Goal: Information Seeking & Learning: Understand process/instructions

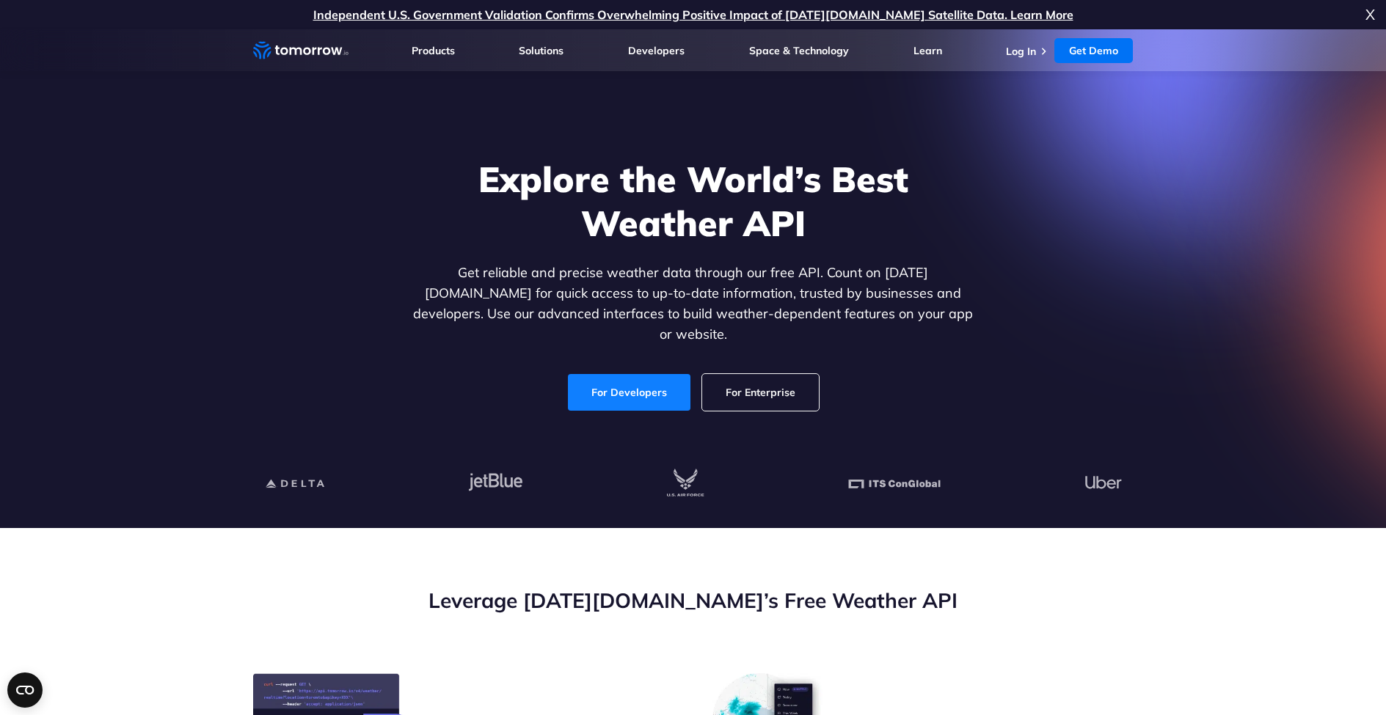
click at [618, 390] on link "For Developers" at bounding box center [629, 392] width 122 height 37
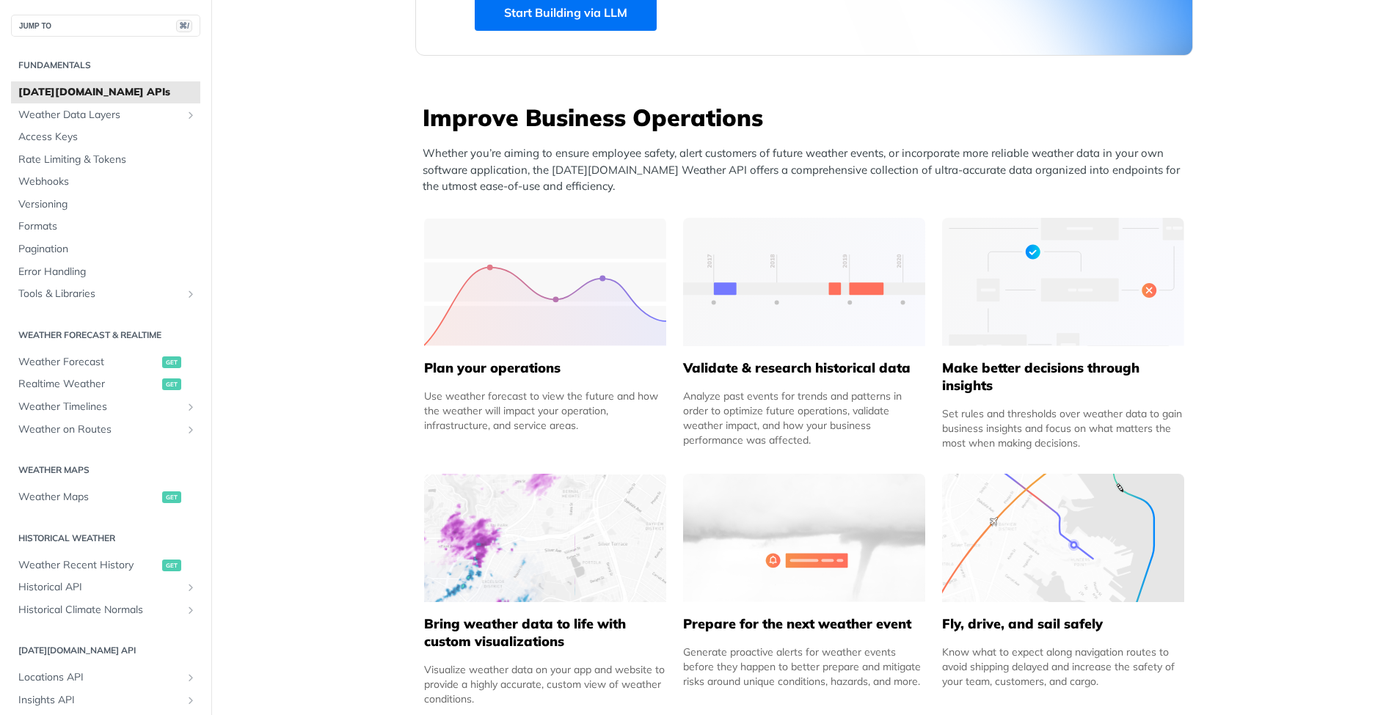
scroll to position [539, 0]
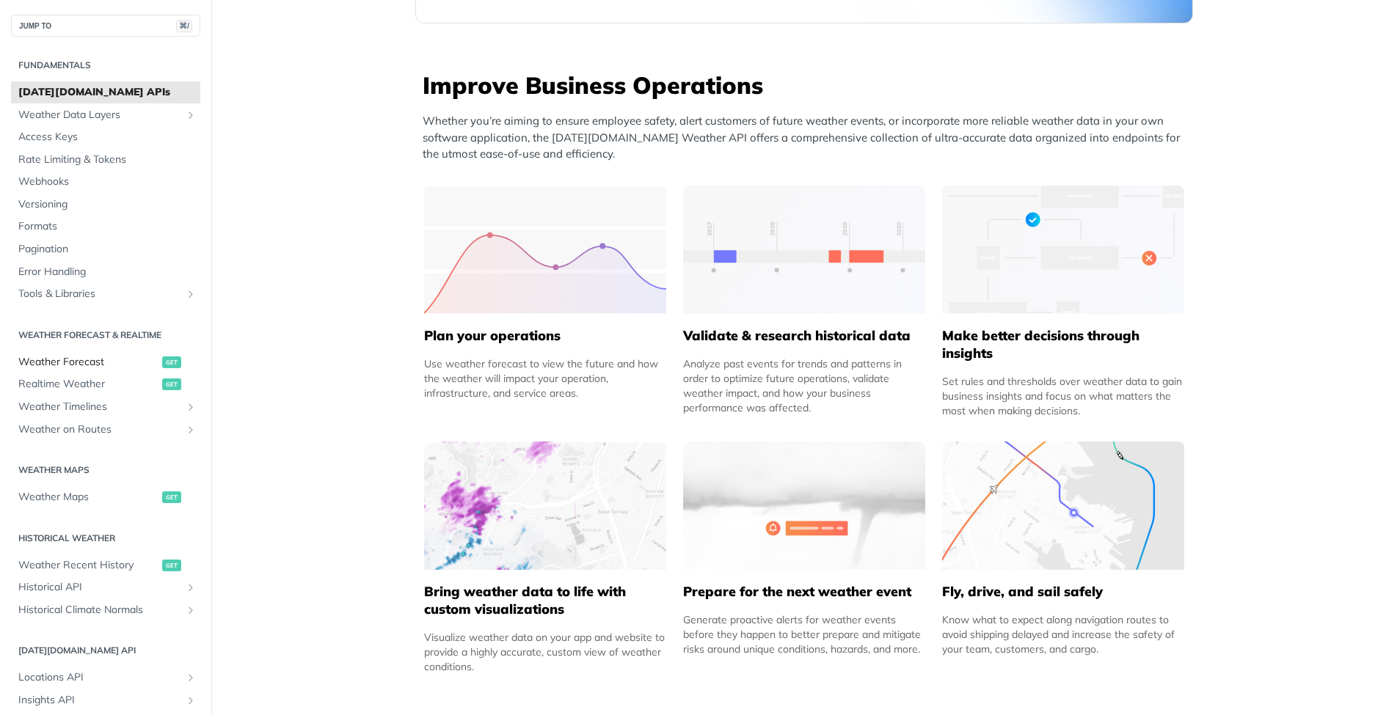
click at [65, 362] on span "Weather Forecast" at bounding box center [88, 362] width 140 height 15
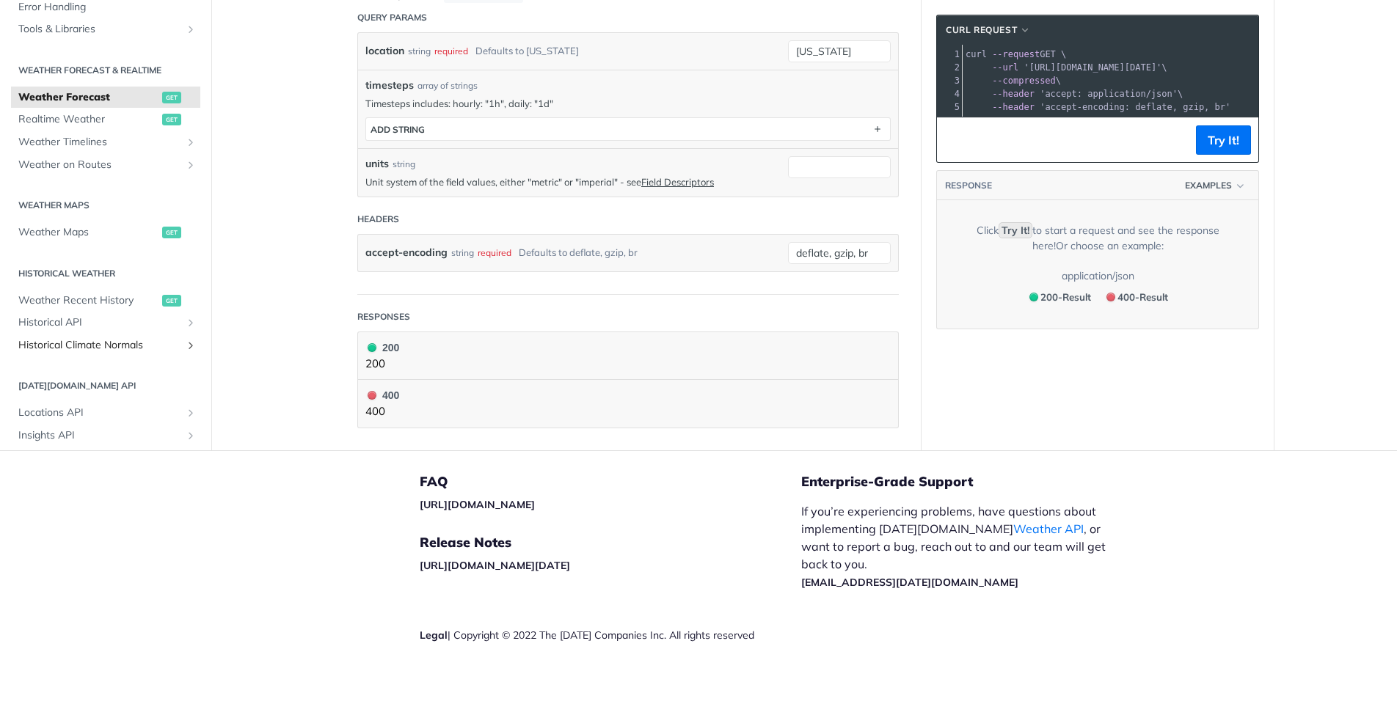
scroll to position [343, 0]
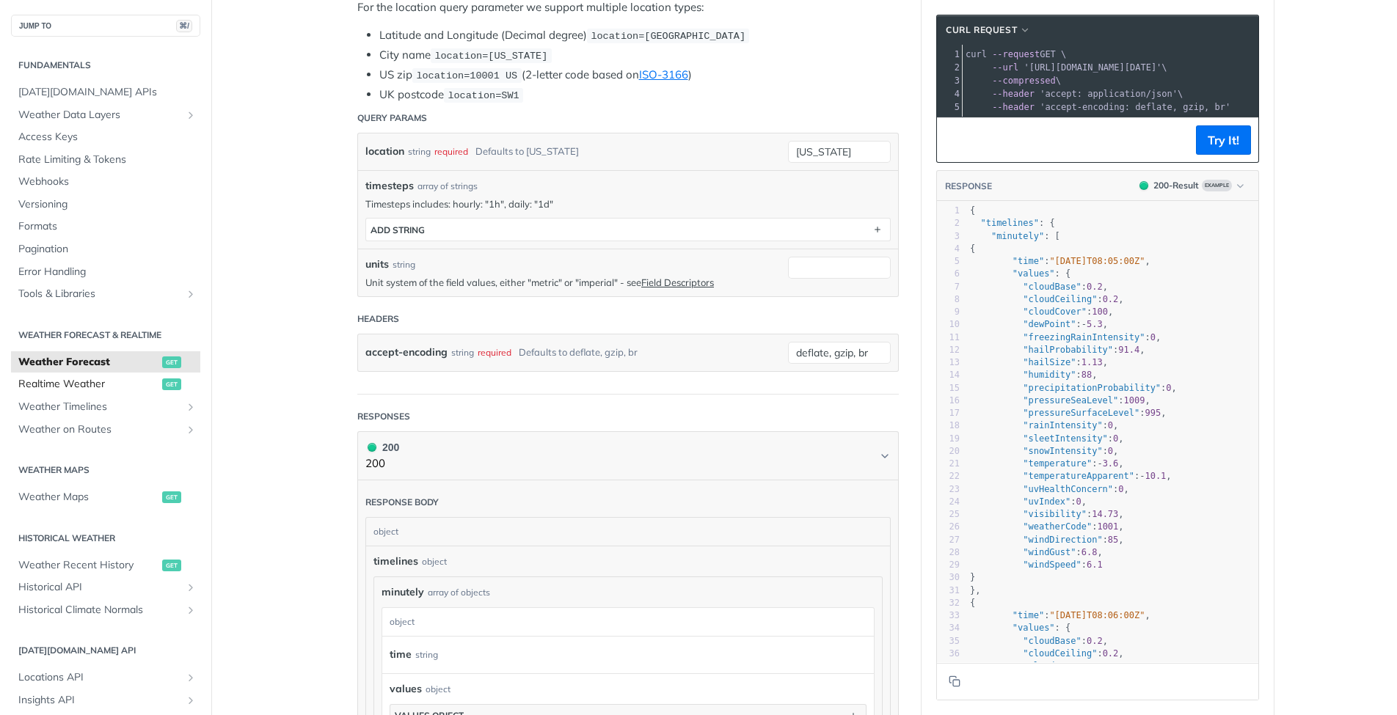
click at [87, 384] on span "Realtime Weather" at bounding box center [88, 384] width 140 height 15
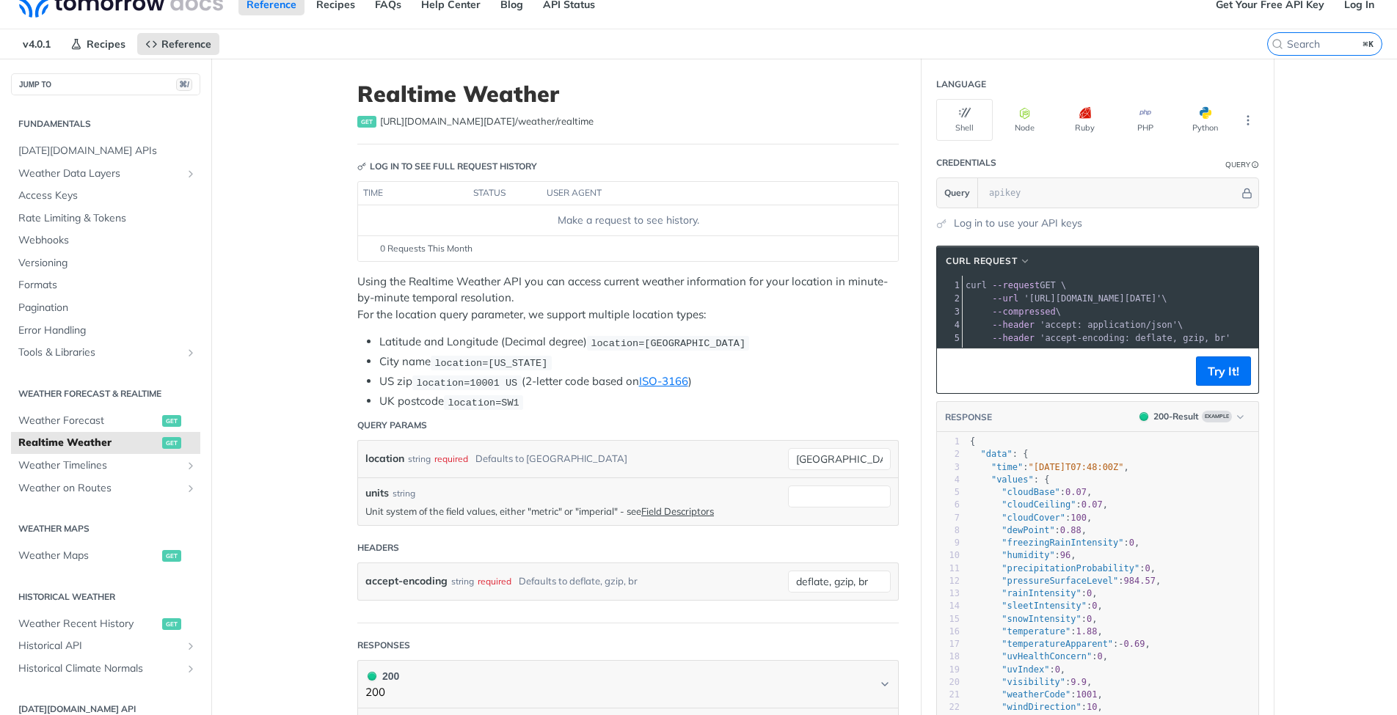
scroll to position [28, 0]
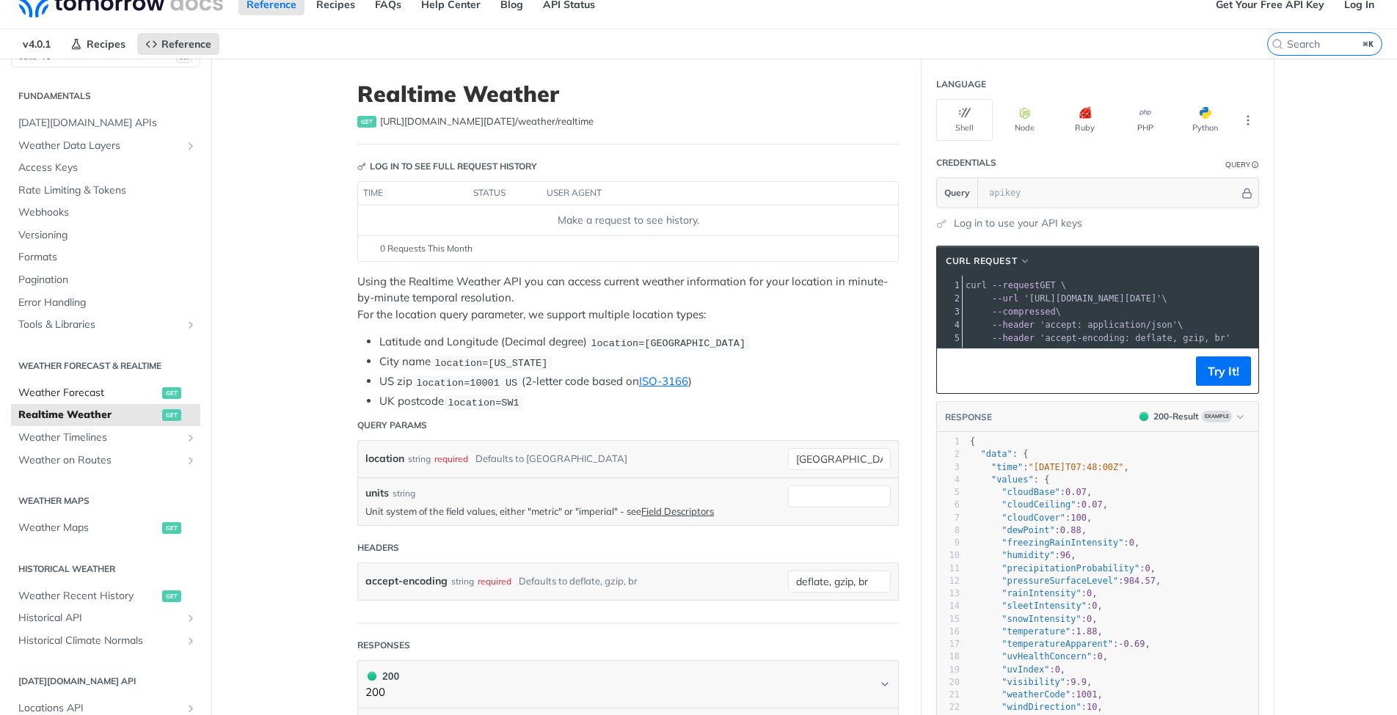
click at [91, 386] on span "Weather Forecast" at bounding box center [88, 393] width 140 height 15
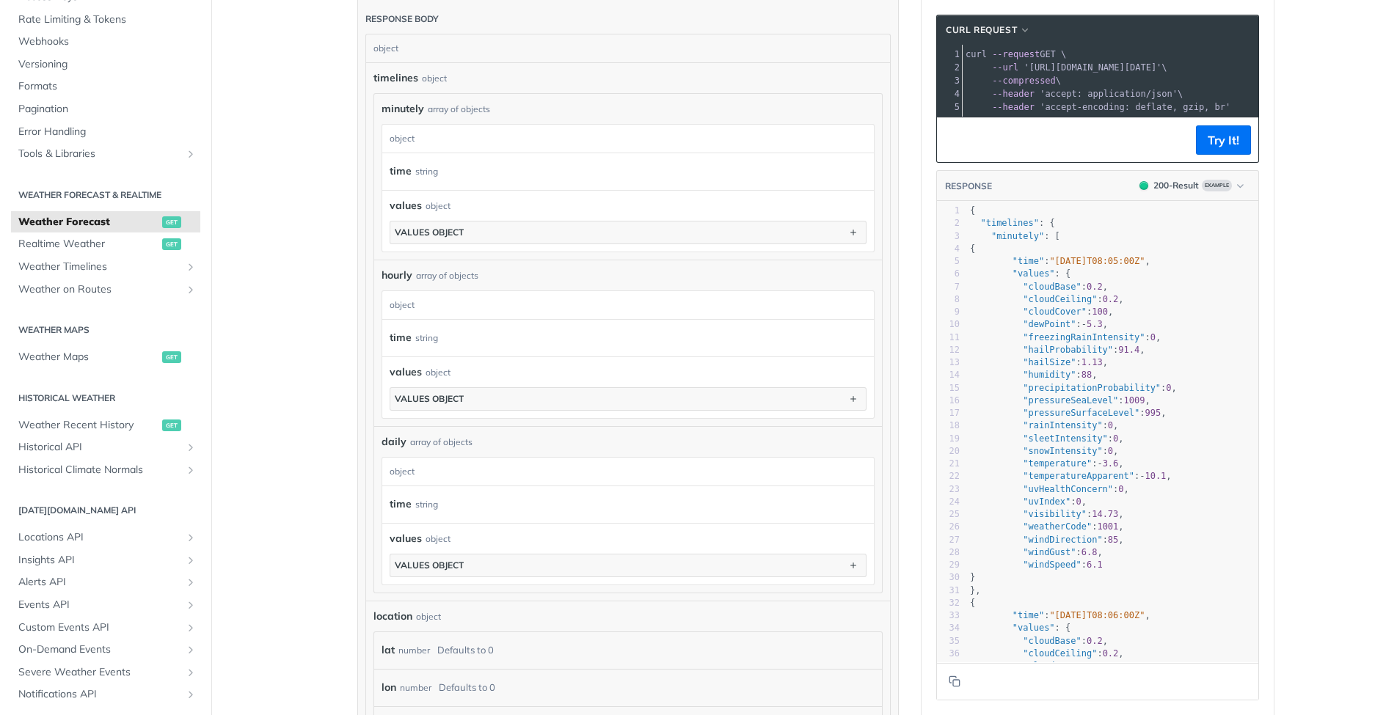
scroll to position [830, 0]
click at [74, 530] on span "Locations API" at bounding box center [99, 537] width 163 height 15
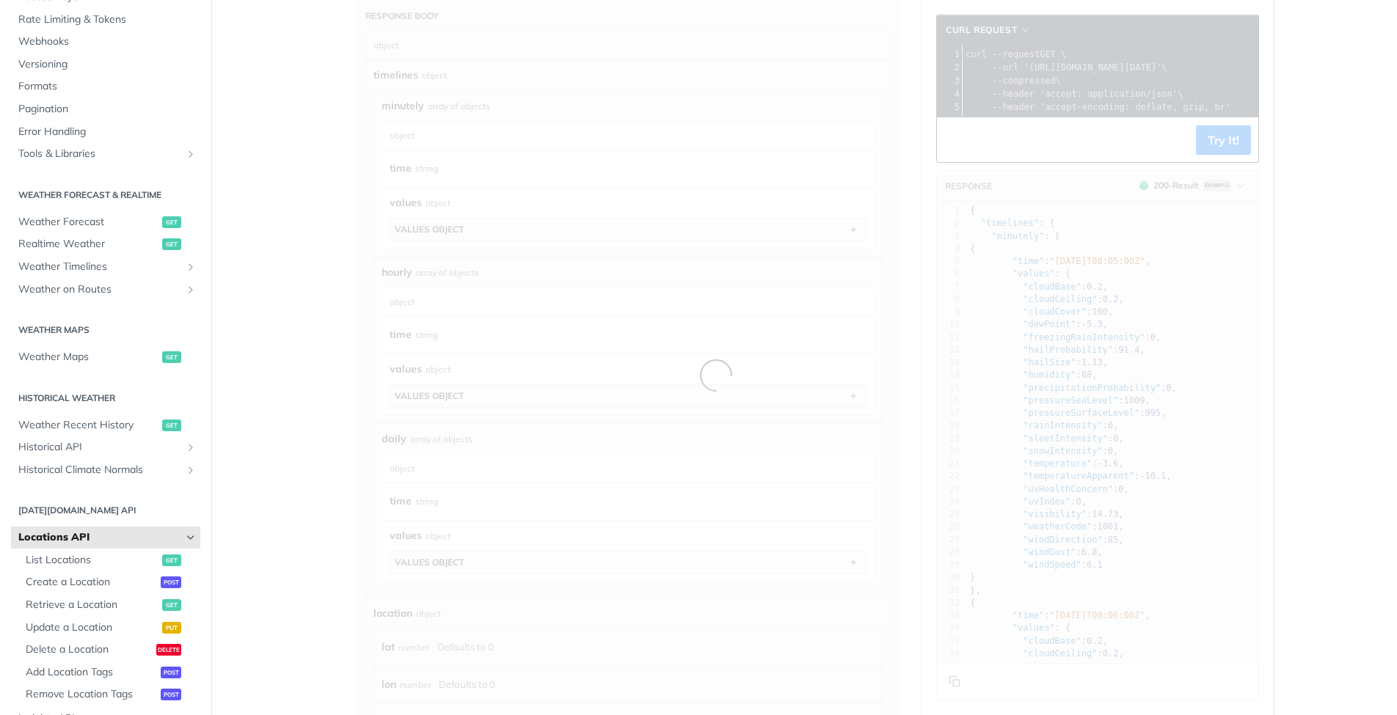
scroll to position [343, 0]
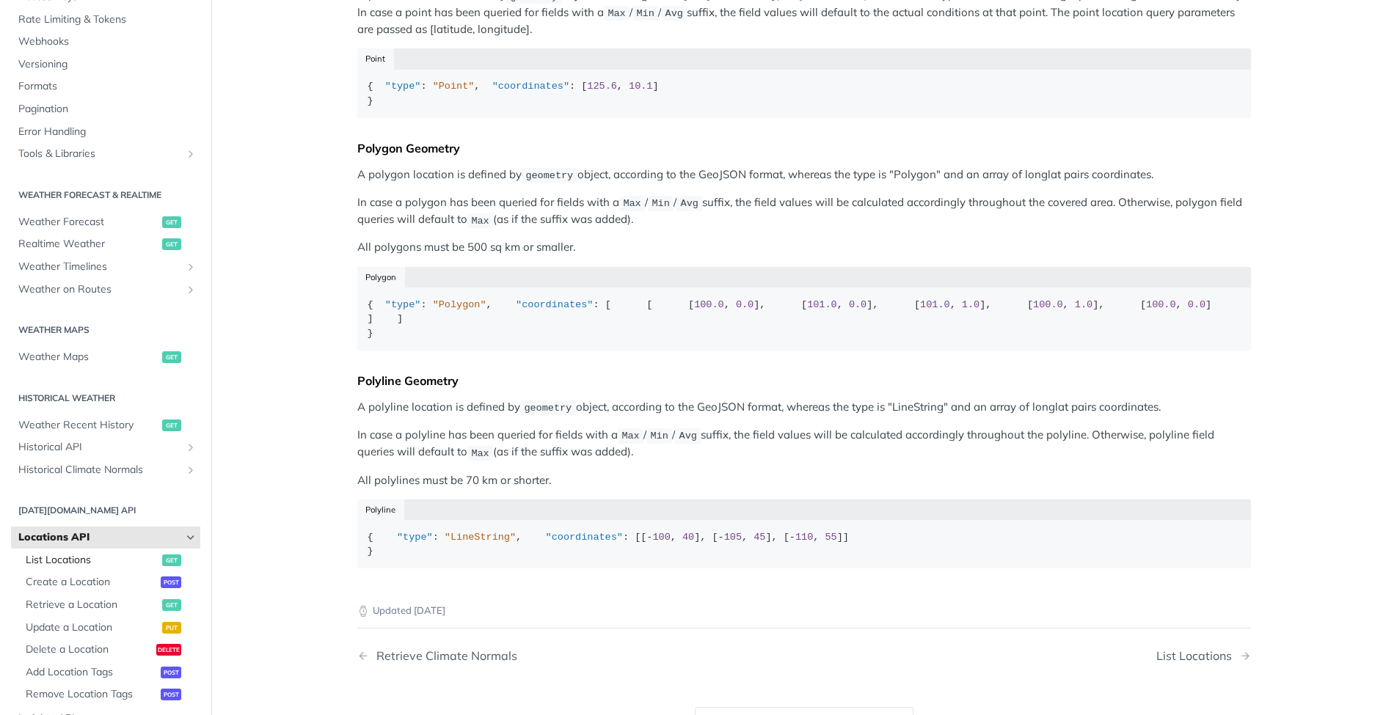
click at [92, 555] on span "List Locations" at bounding box center [92, 560] width 133 height 15
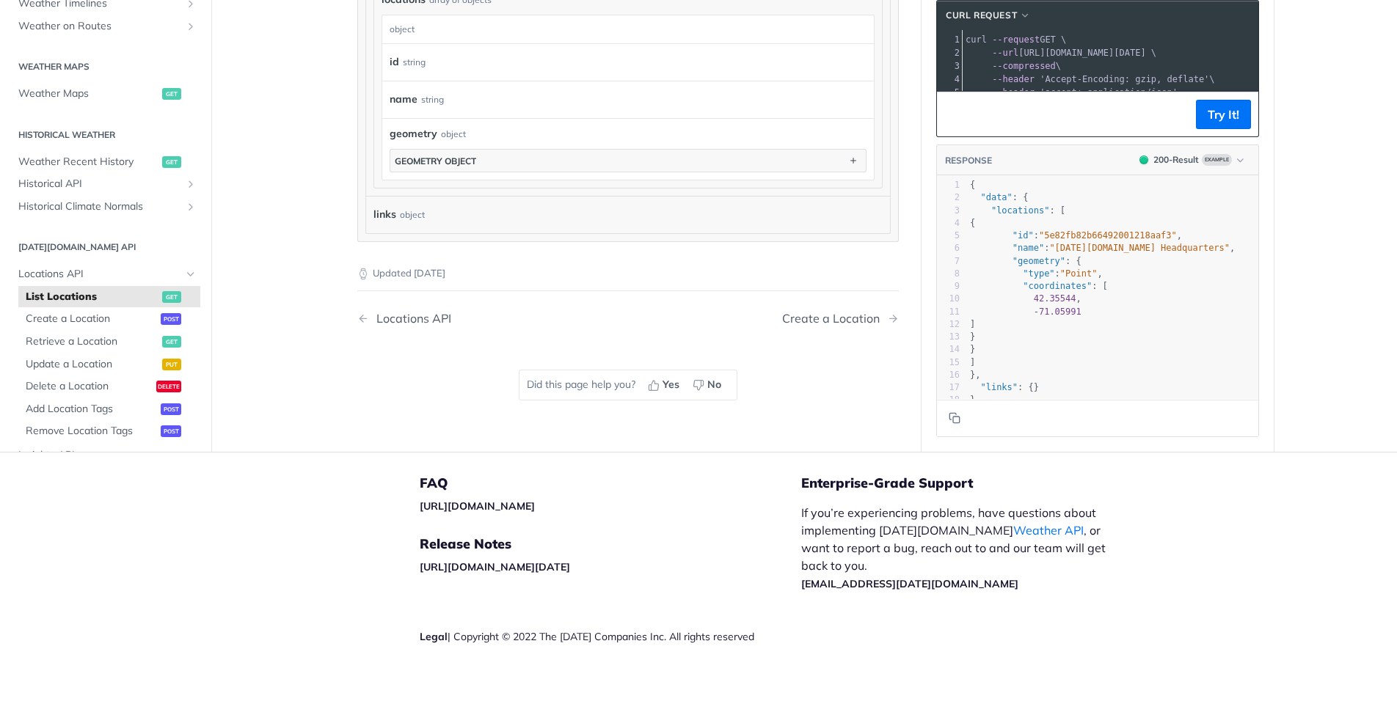
scroll to position [213, 0]
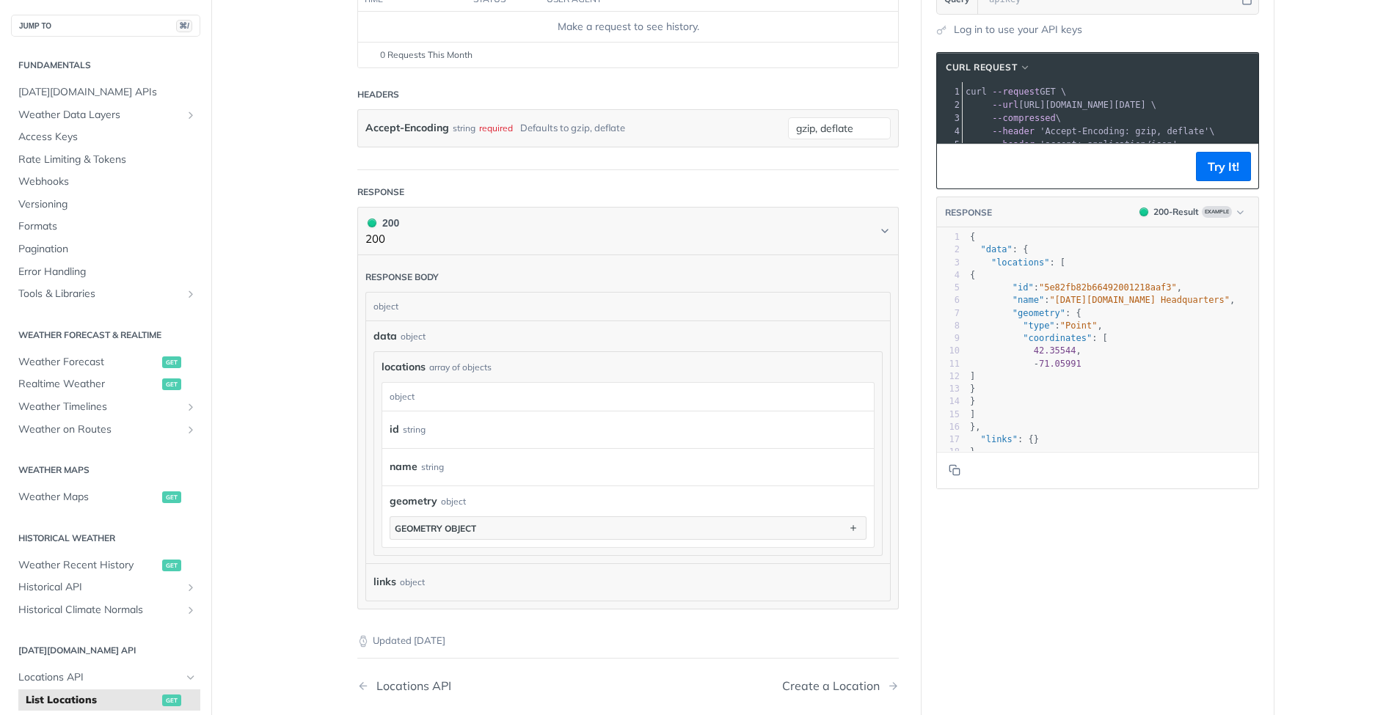
click at [51, 62] on h2 "Fundamentals" at bounding box center [105, 65] width 189 height 13
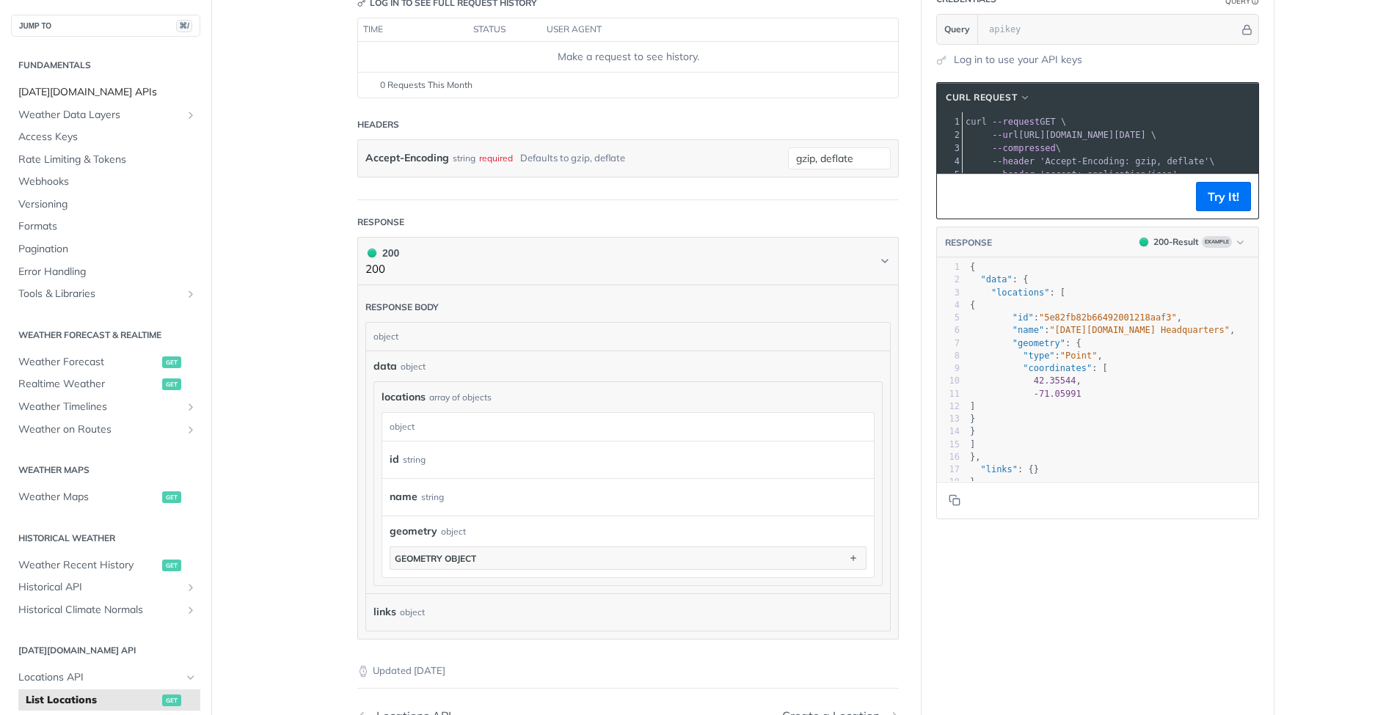
click at [70, 87] on span "Tomorrow.io APIs" at bounding box center [107, 92] width 178 height 15
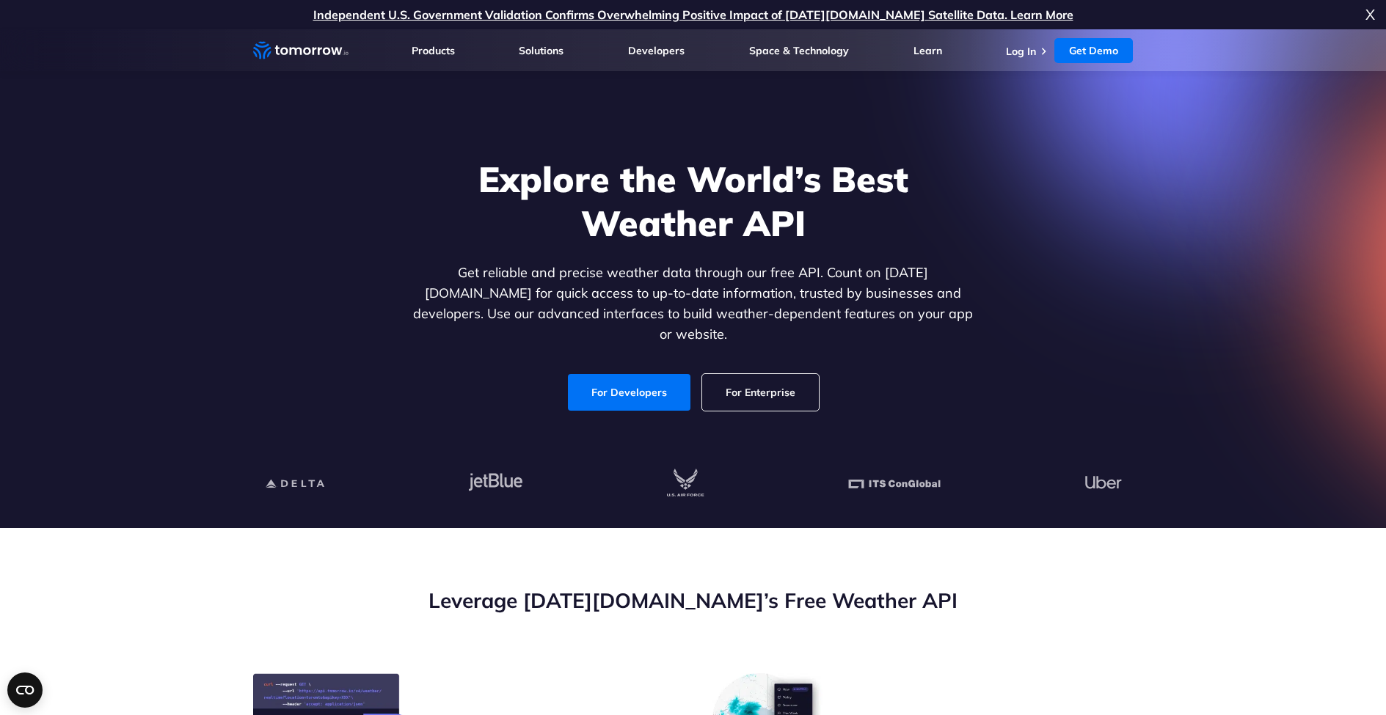
click at [736, 375] on link "For Enterprise" at bounding box center [760, 392] width 117 height 37
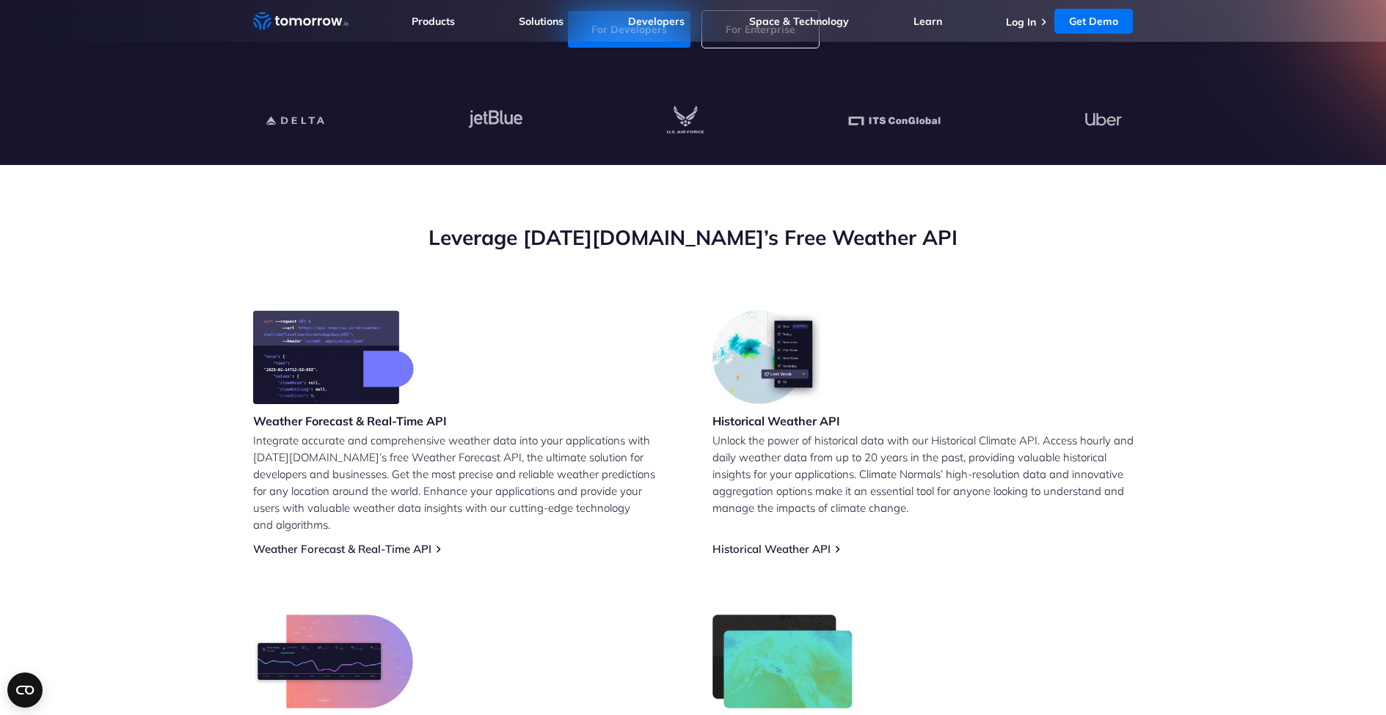
scroll to position [45, 0]
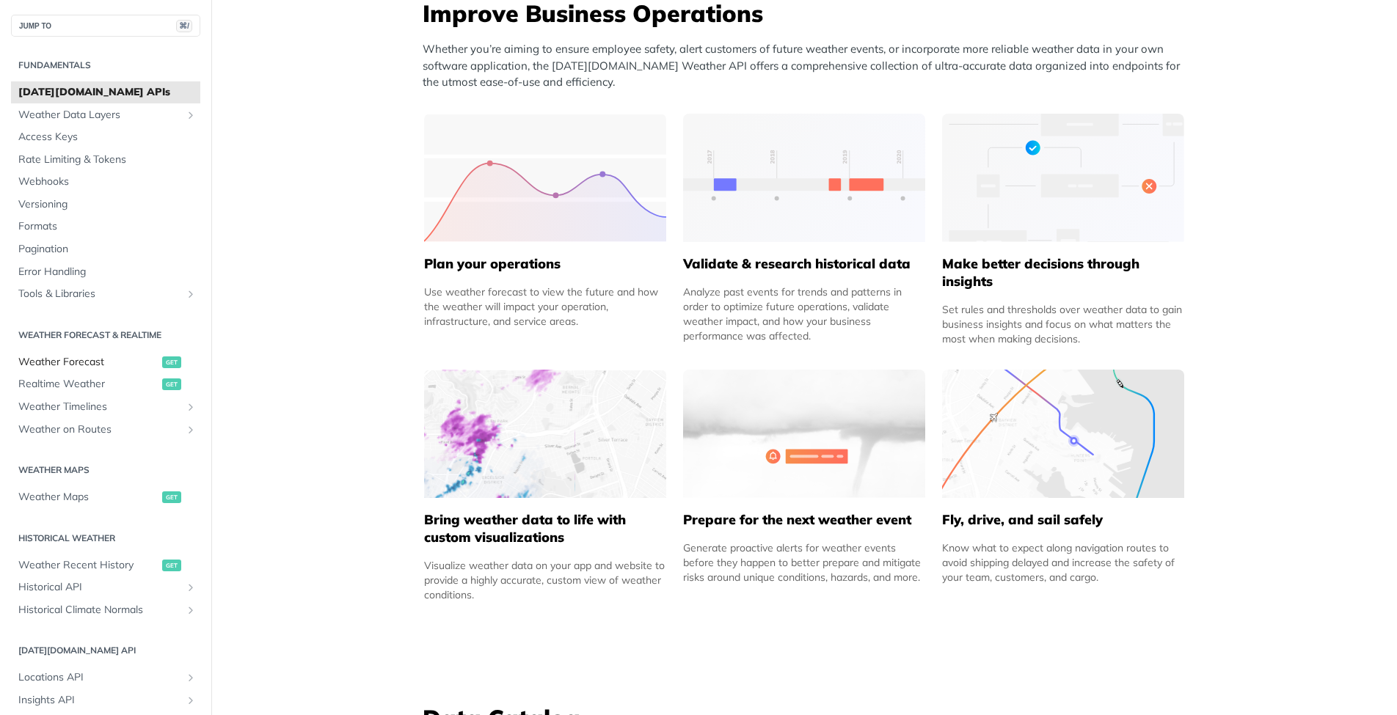
click at [87, 357] on span "Weather Forecast" at bounding box center [88, 362] width 140 height 15
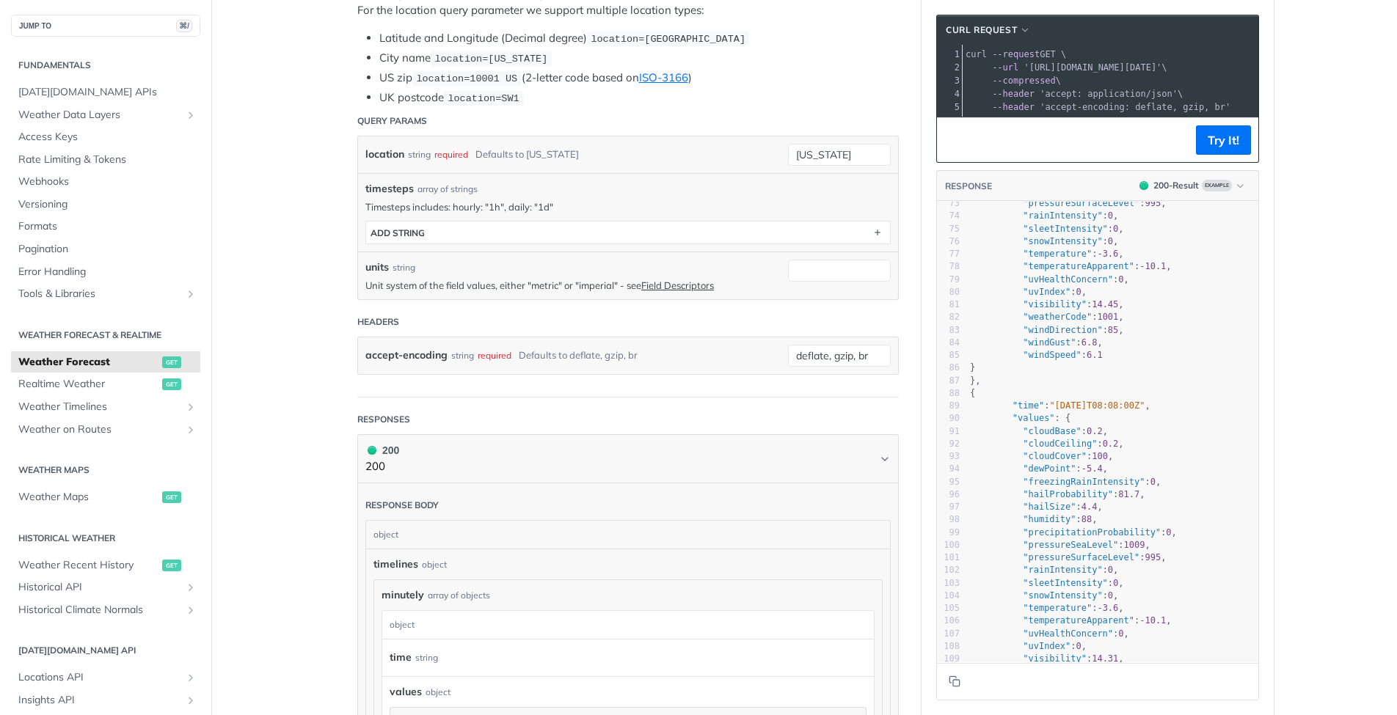
scroll to position [530, 0]
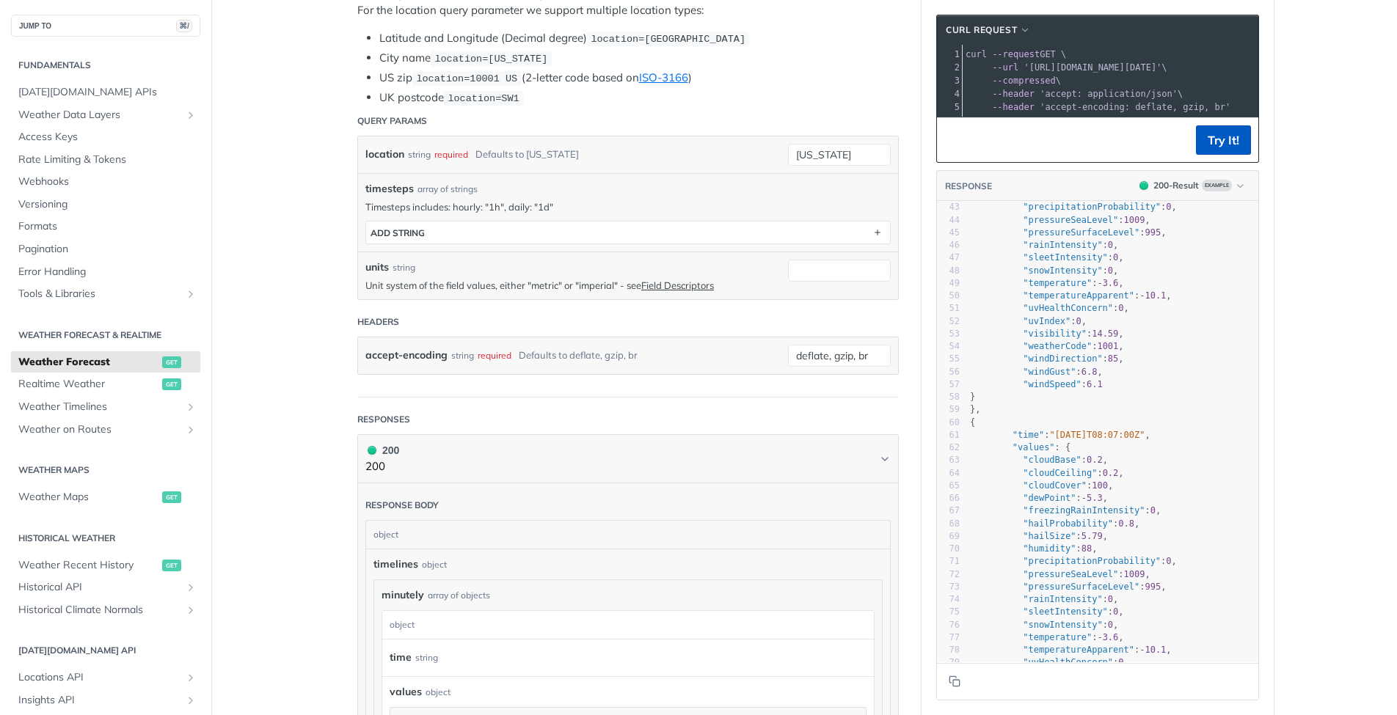
click at [1216, 146] on button "Try It!" at bounding box center [1223, 139] width 55 height 29
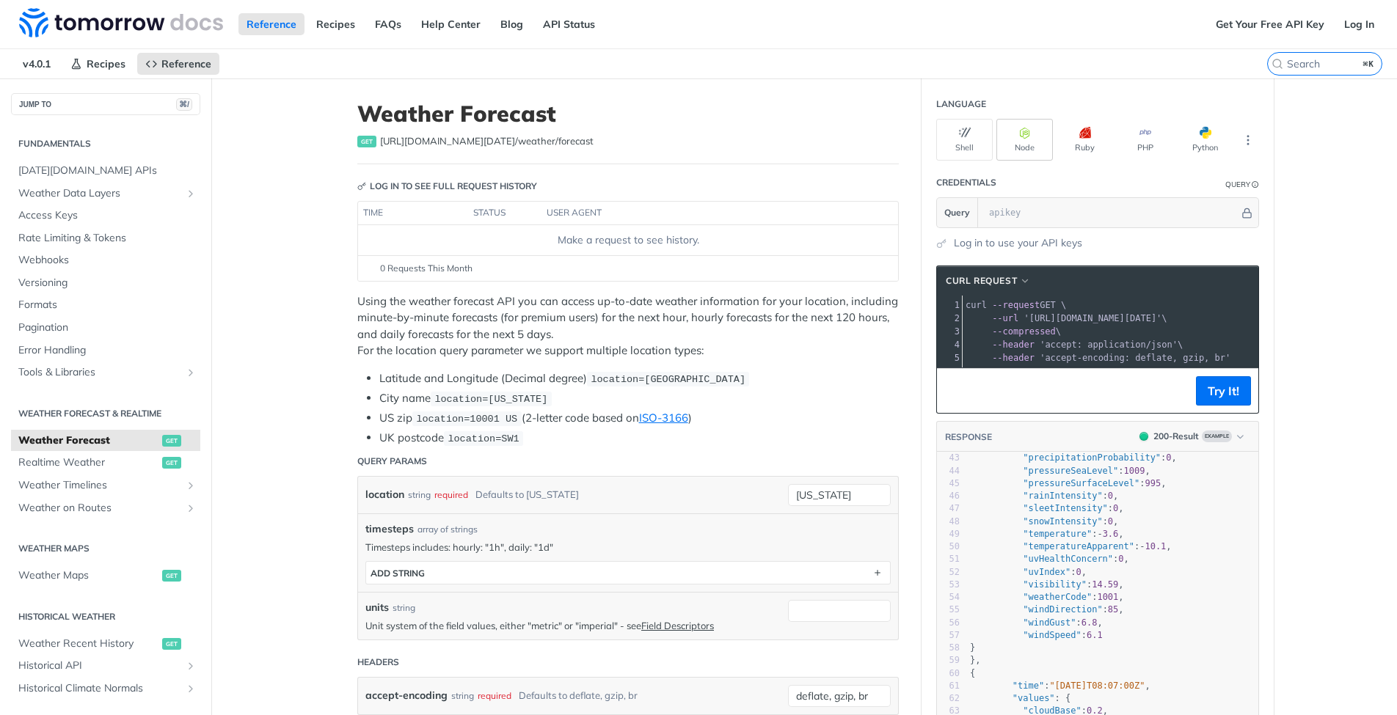
click at [1011, 150] on button "Node" at bounding box center [1024, 140] width 56 height 42
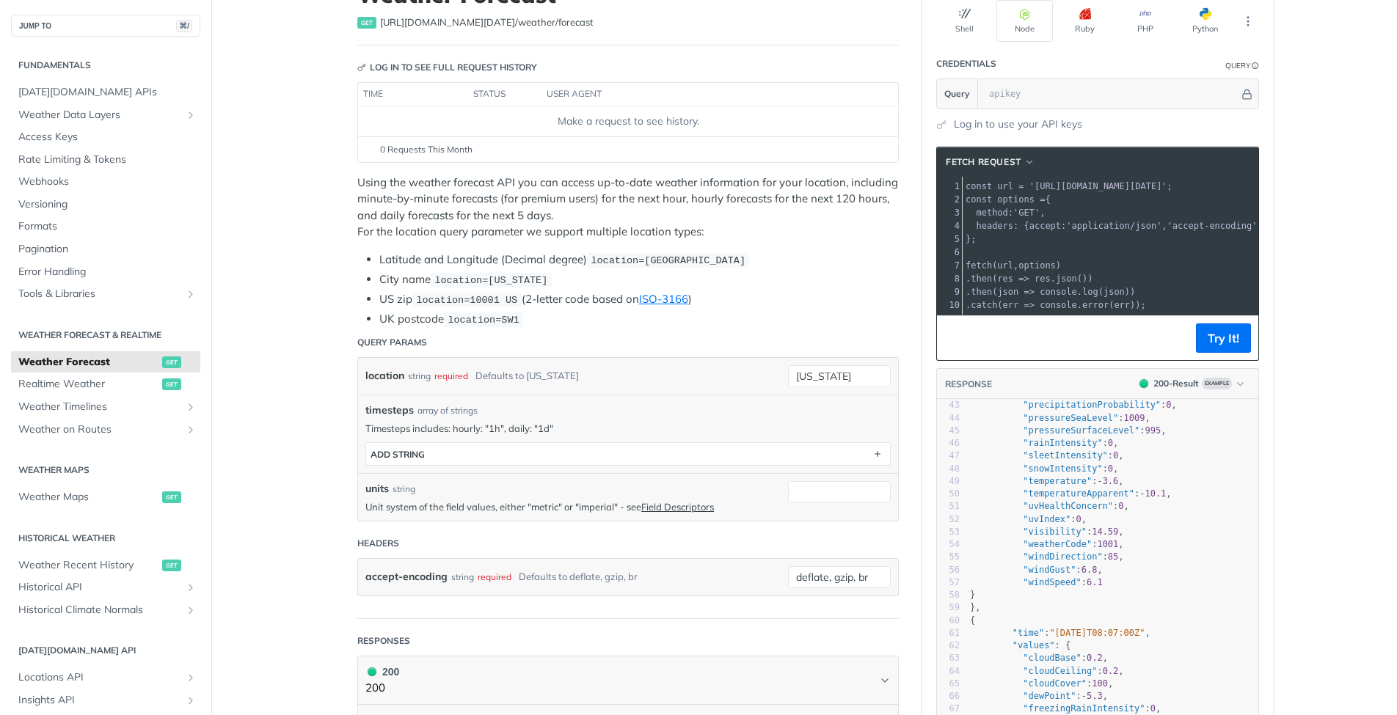
scroll to position [89, 0]
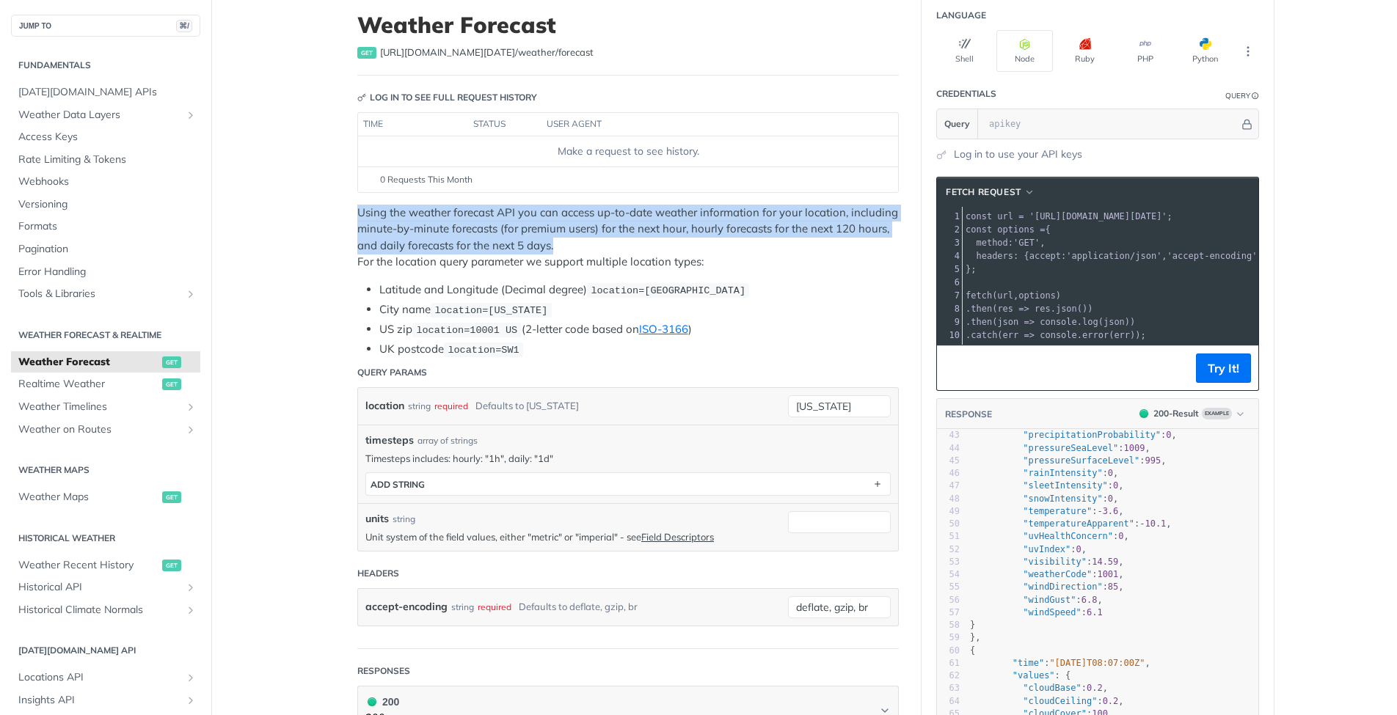
drag, startPoint x: 353, startPoint y: 208, endPoint x: 580, endPoint y: 238, distance: 229.4
click at [580, 238] on p "Using the weather forecast API you can access up-to-date weather information fo…" at bounding box center [627, 238] width 541 height 66
copy p "Using the weather forecast API you can access up-to-date weather information fo…"
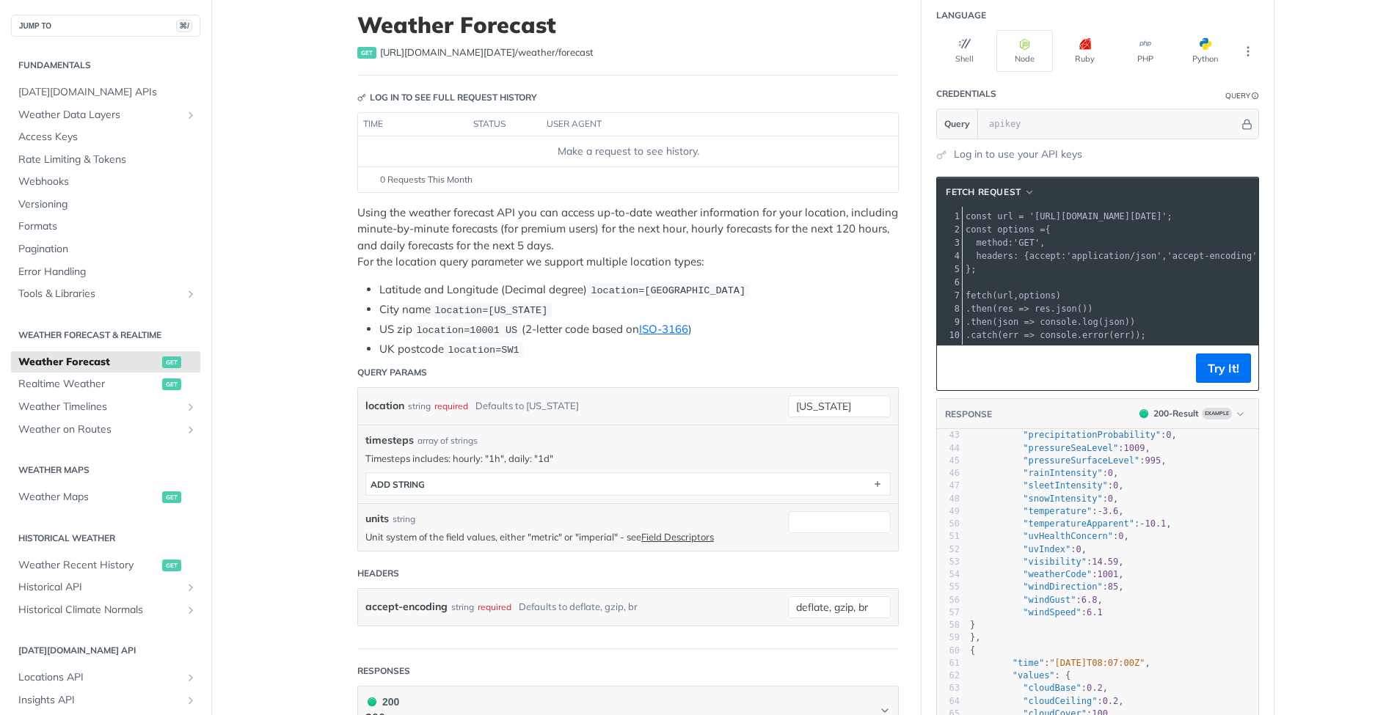
click at [524, 313] on code "location=new york" at bounding box center [491, 310] width 121 height 15
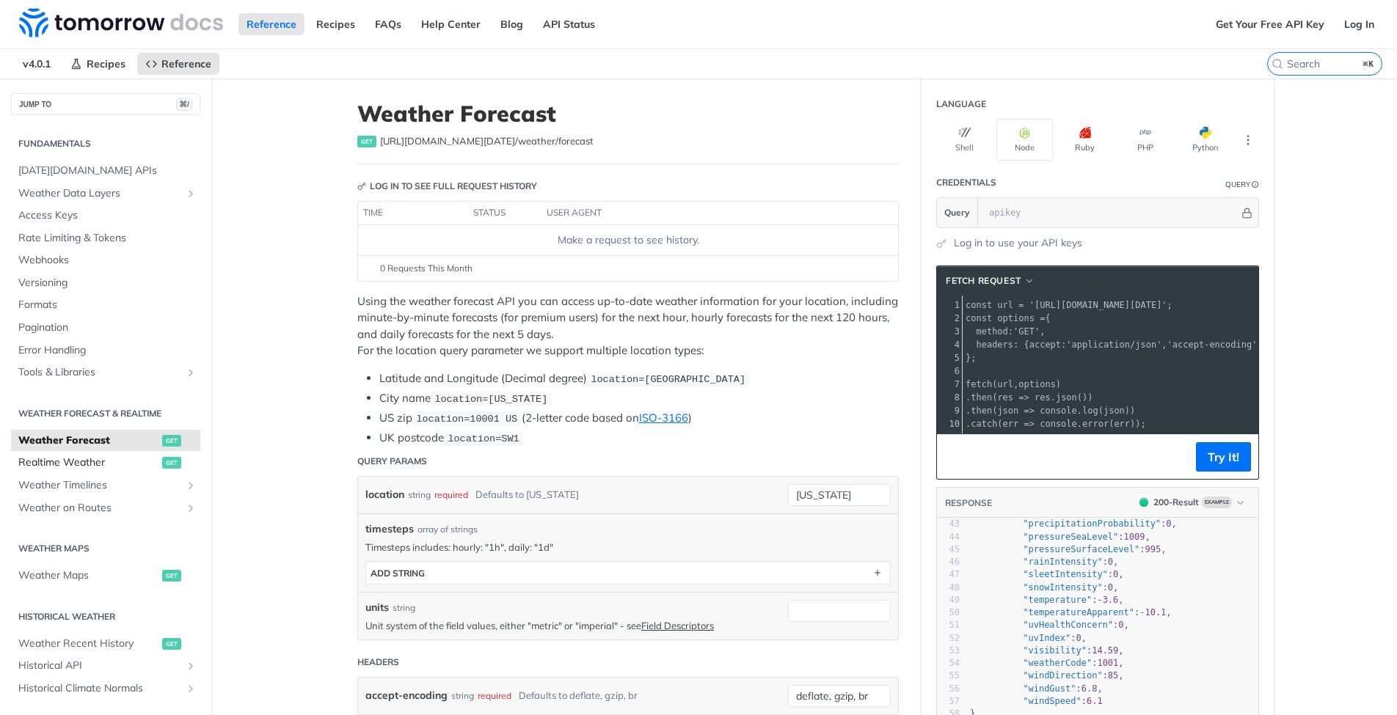
click at [103, 464] on span "Realtime Weather" at bounding box center [88, 462] width 140 height 15
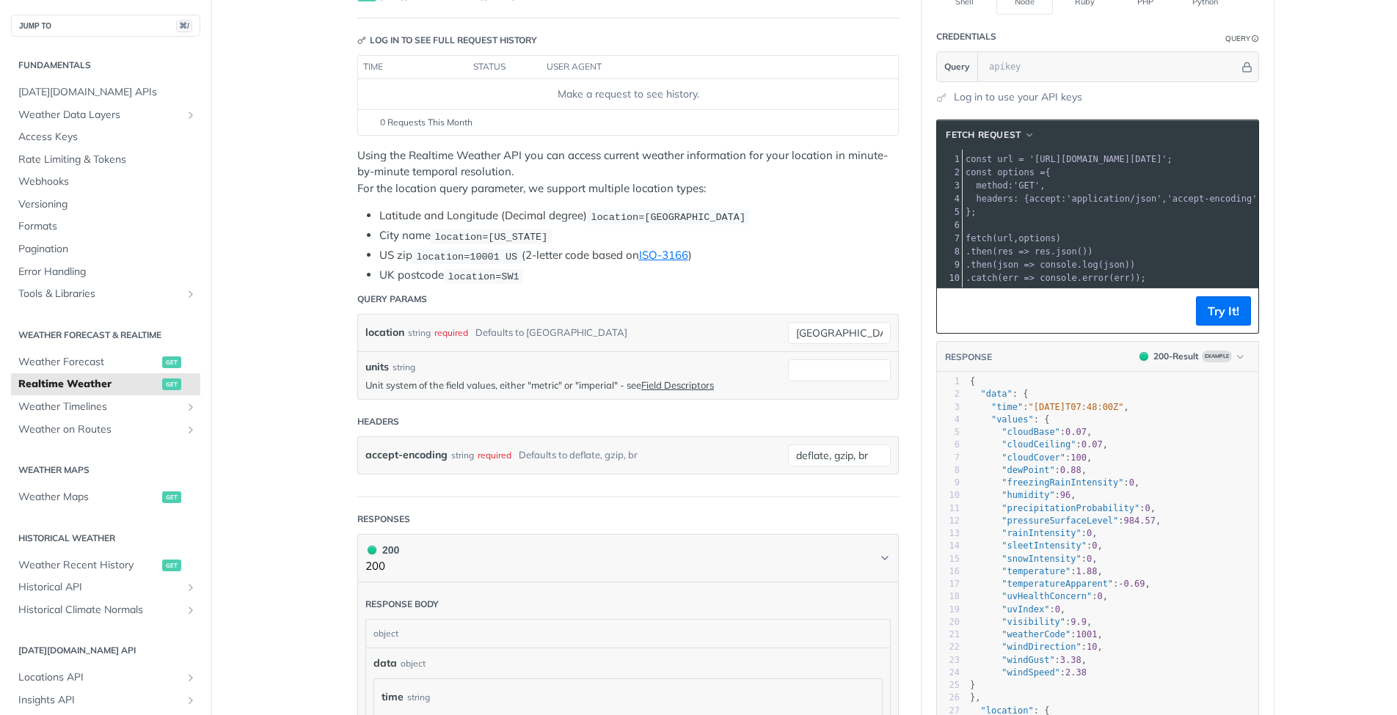
scroll to position [283, 0]
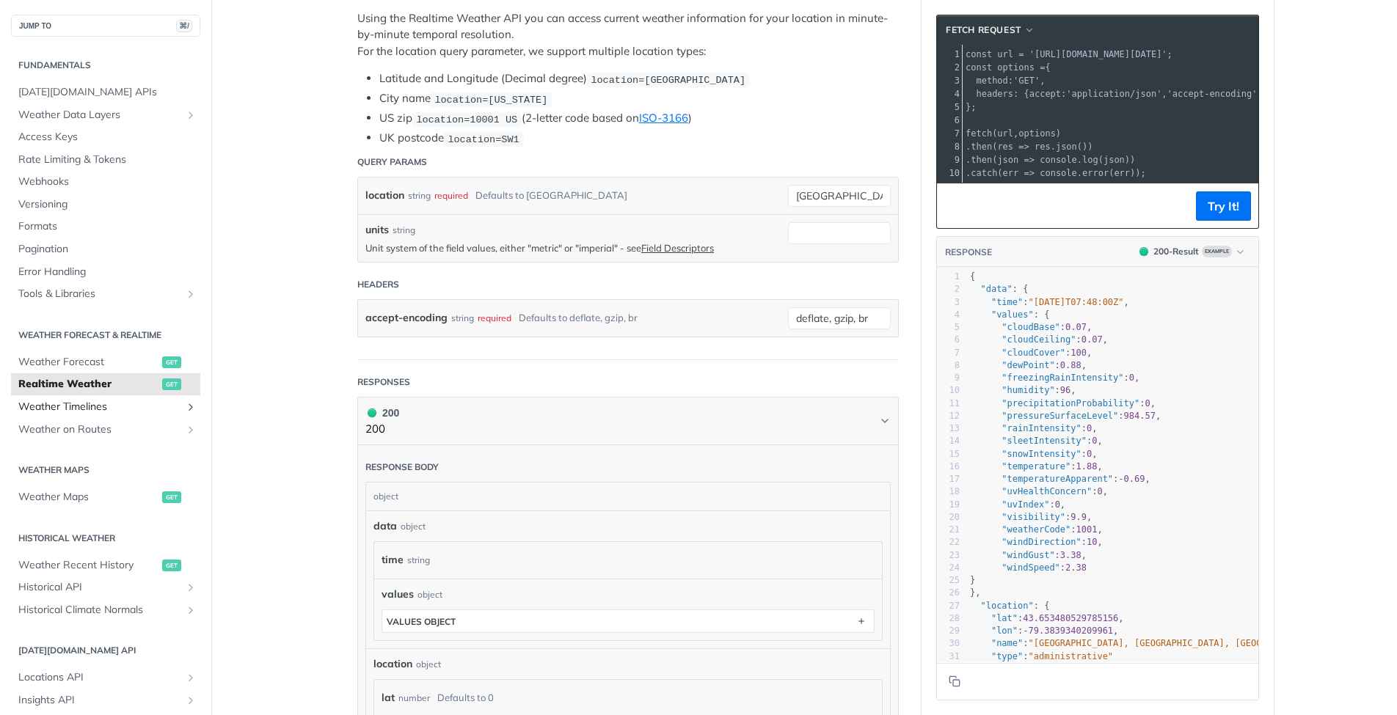
click at [90, 400] on span "Weather Timelines" at bounding box center [99, 407] width 163 height 15
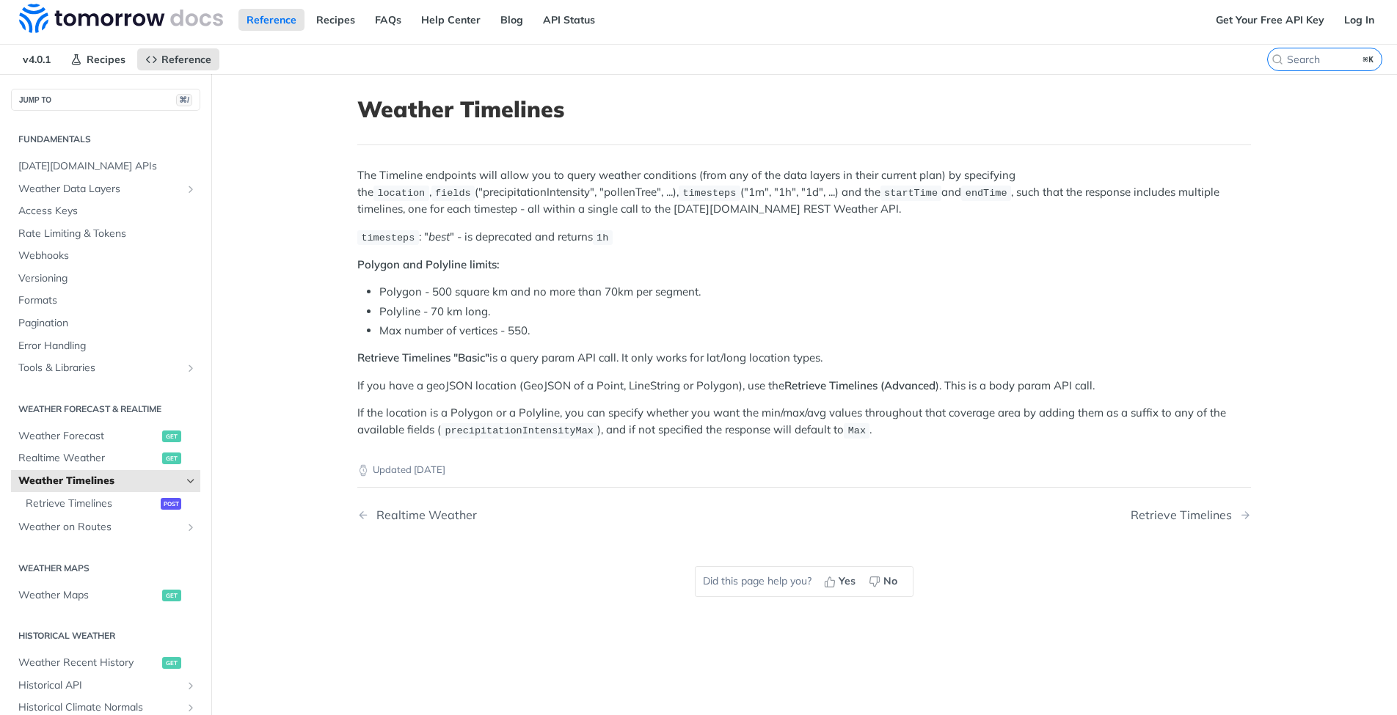
scroll to position [30, 0]
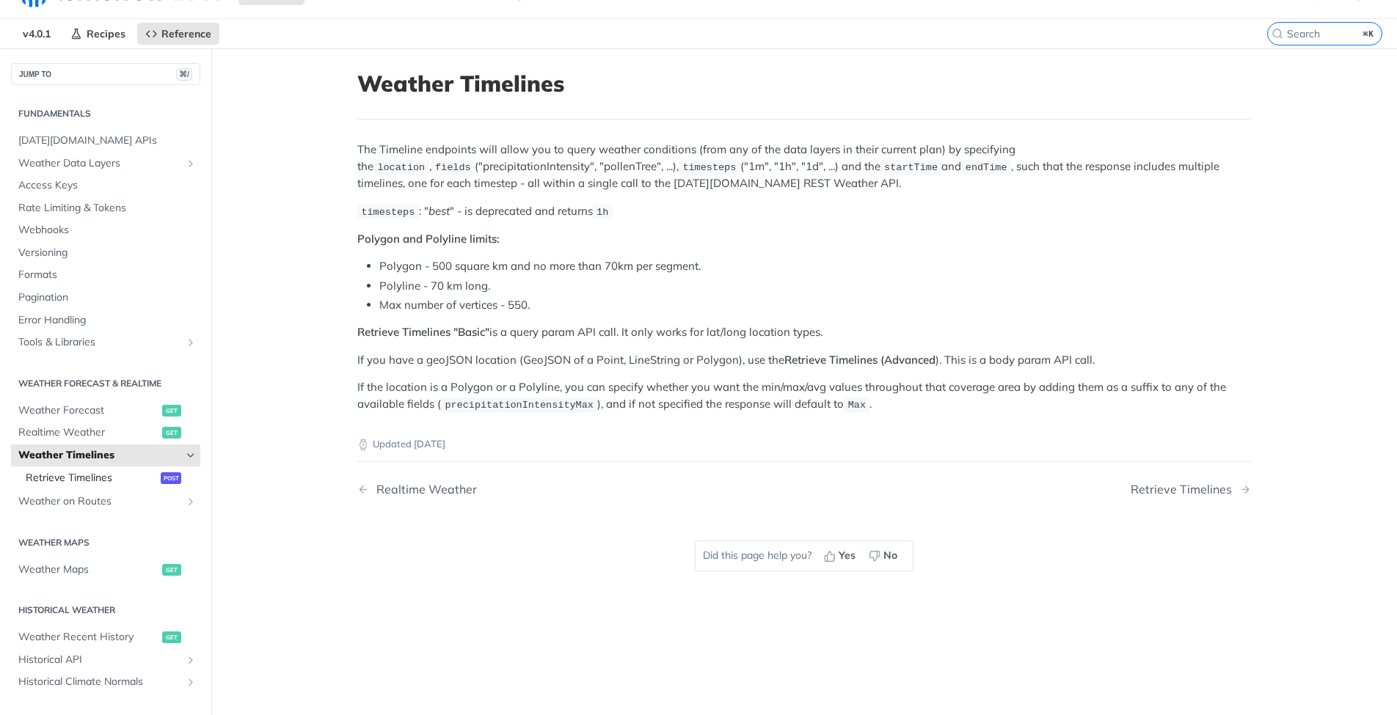
click at [81, 473] on span "Retrieve Timelines" at bounding box center [91, 478] width 131 height 15
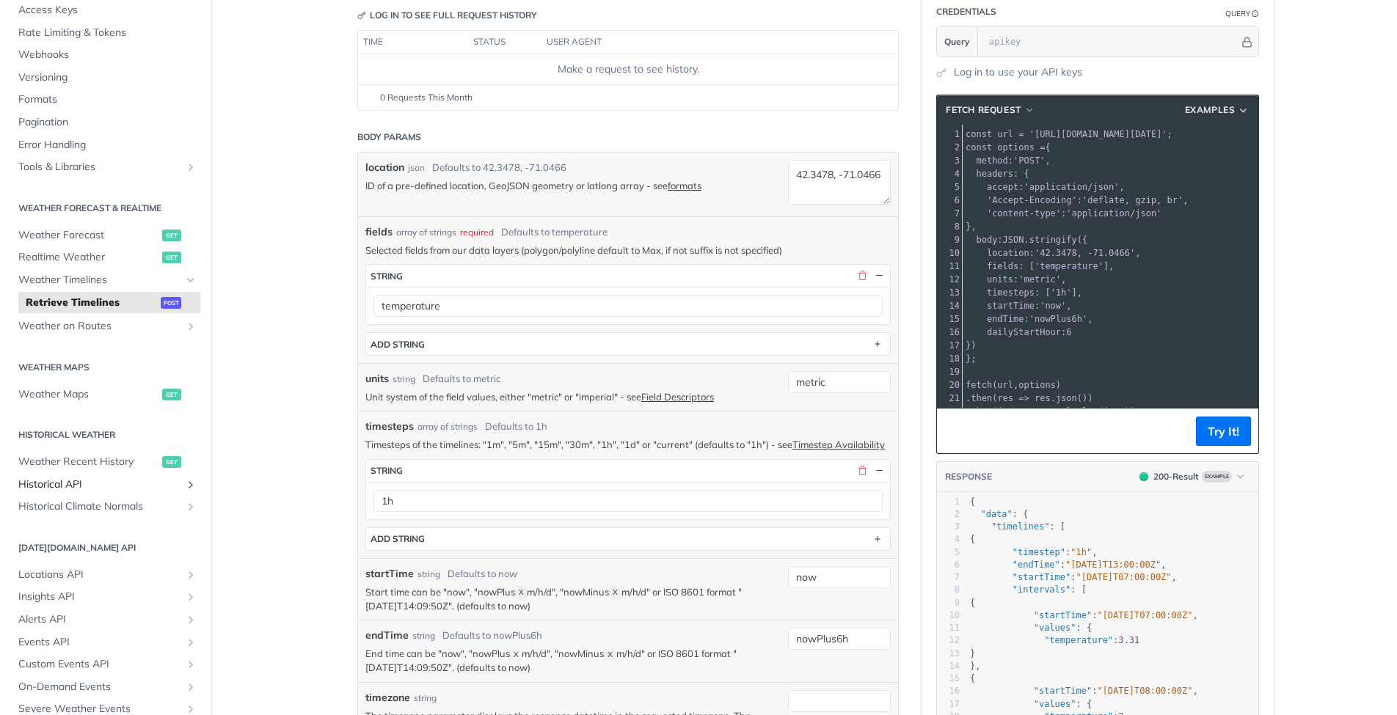
scroll to position [260, 0]
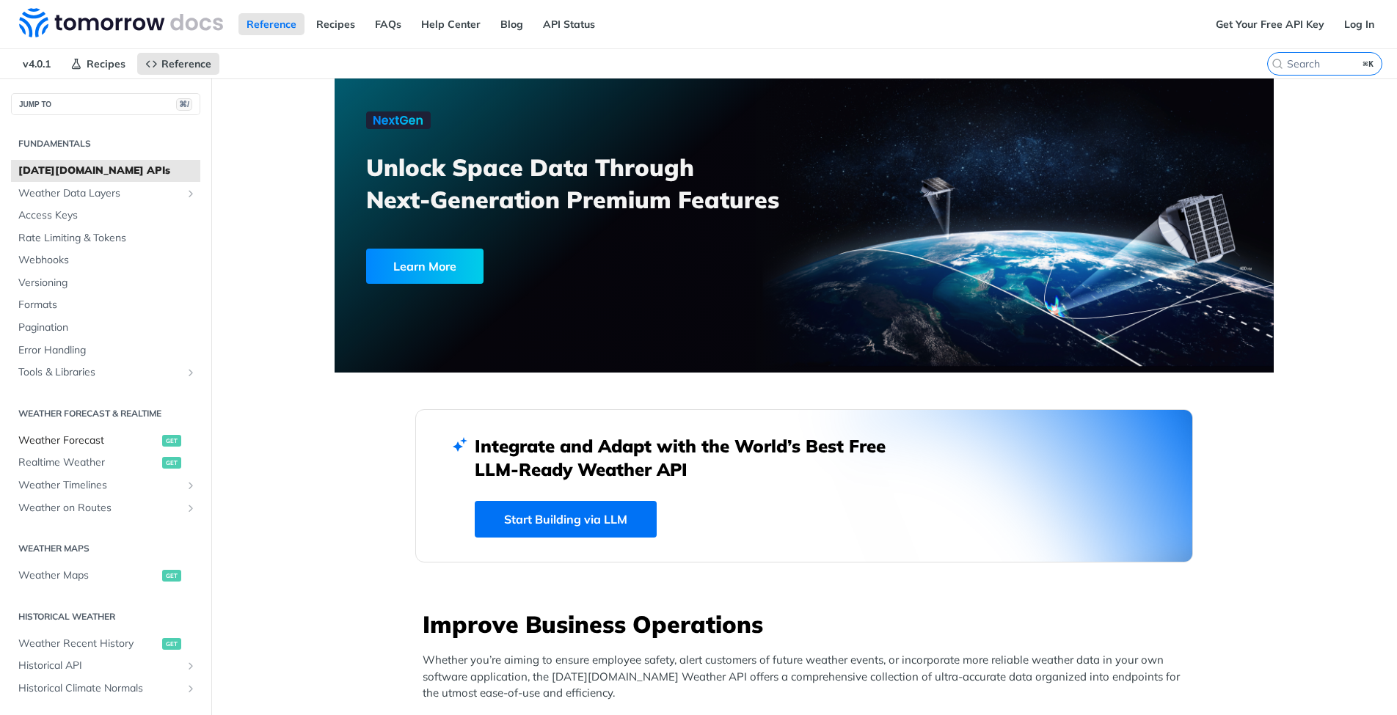
click at [96, 433] on span "Weather Forecast" at bounding box center [88, 440] width 140 height 15
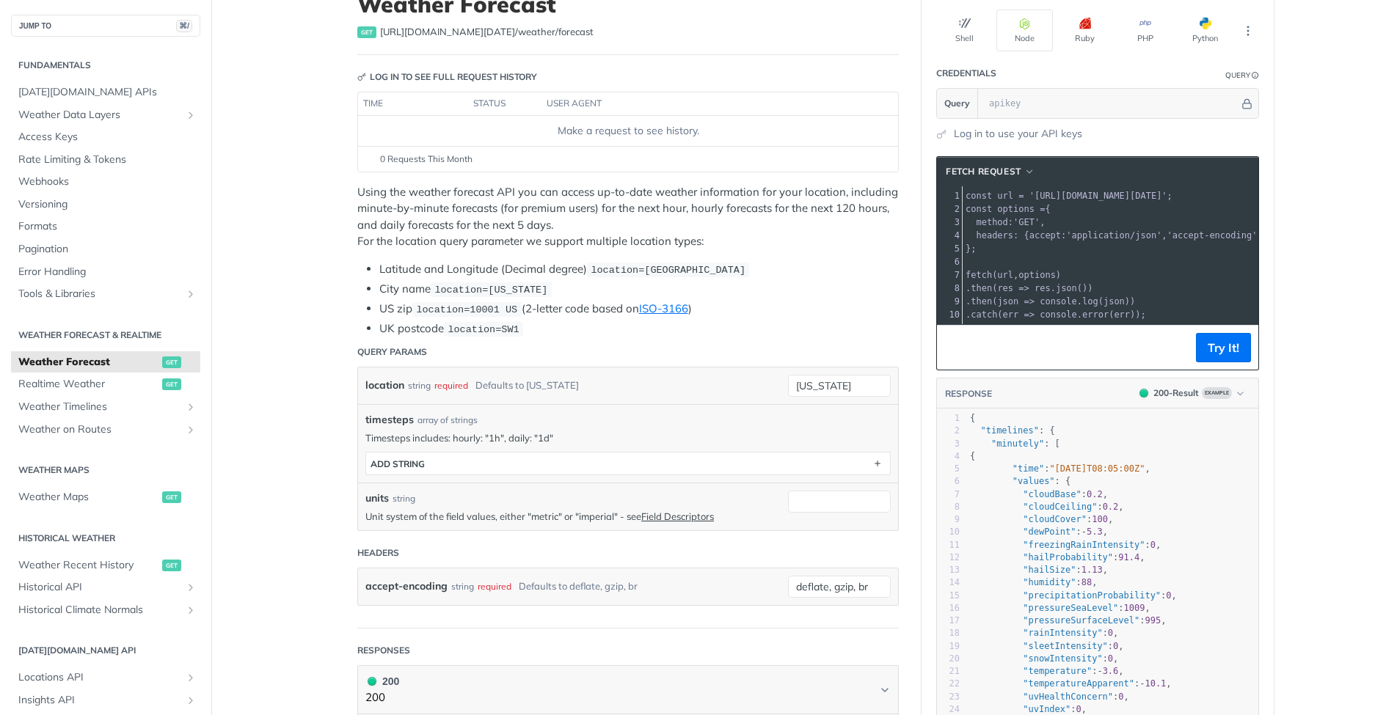
scroll to position [238, 0]
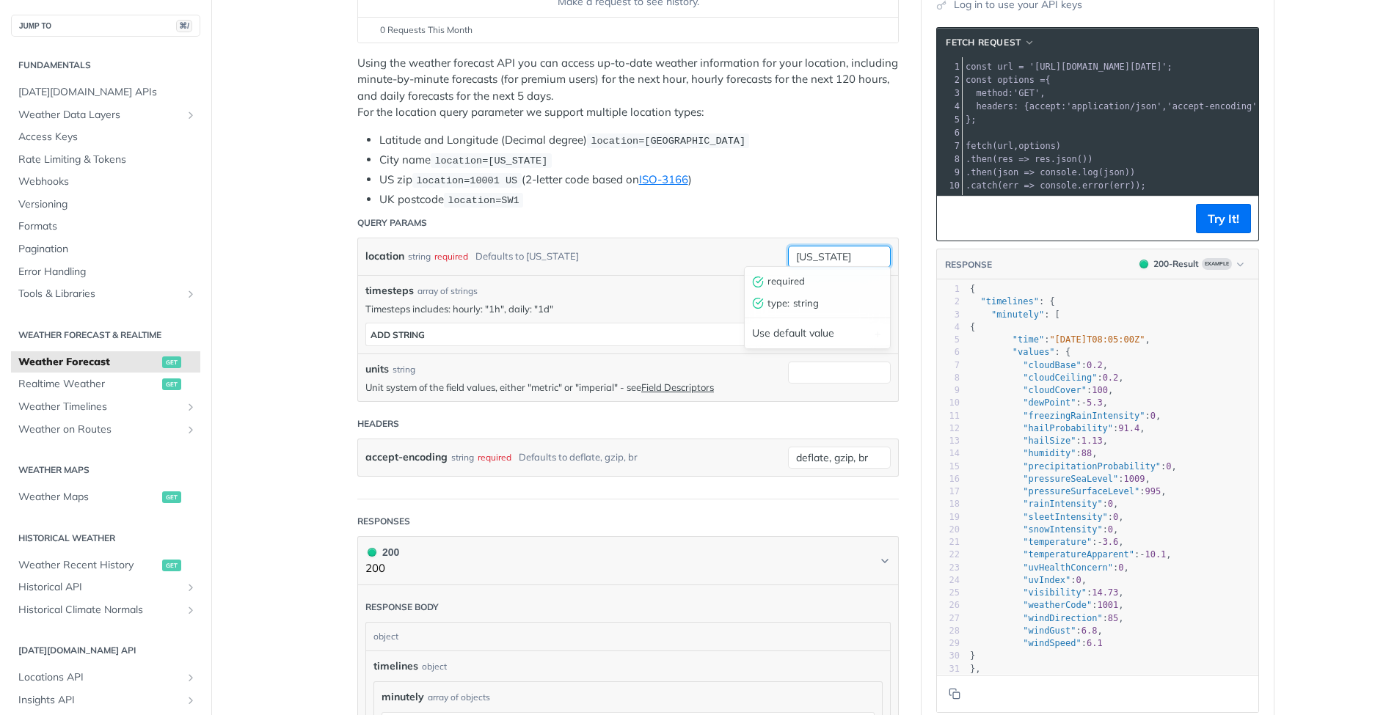
click at [856, 255] on input "new york" at bounding box center [839, 257] width 103 height 22
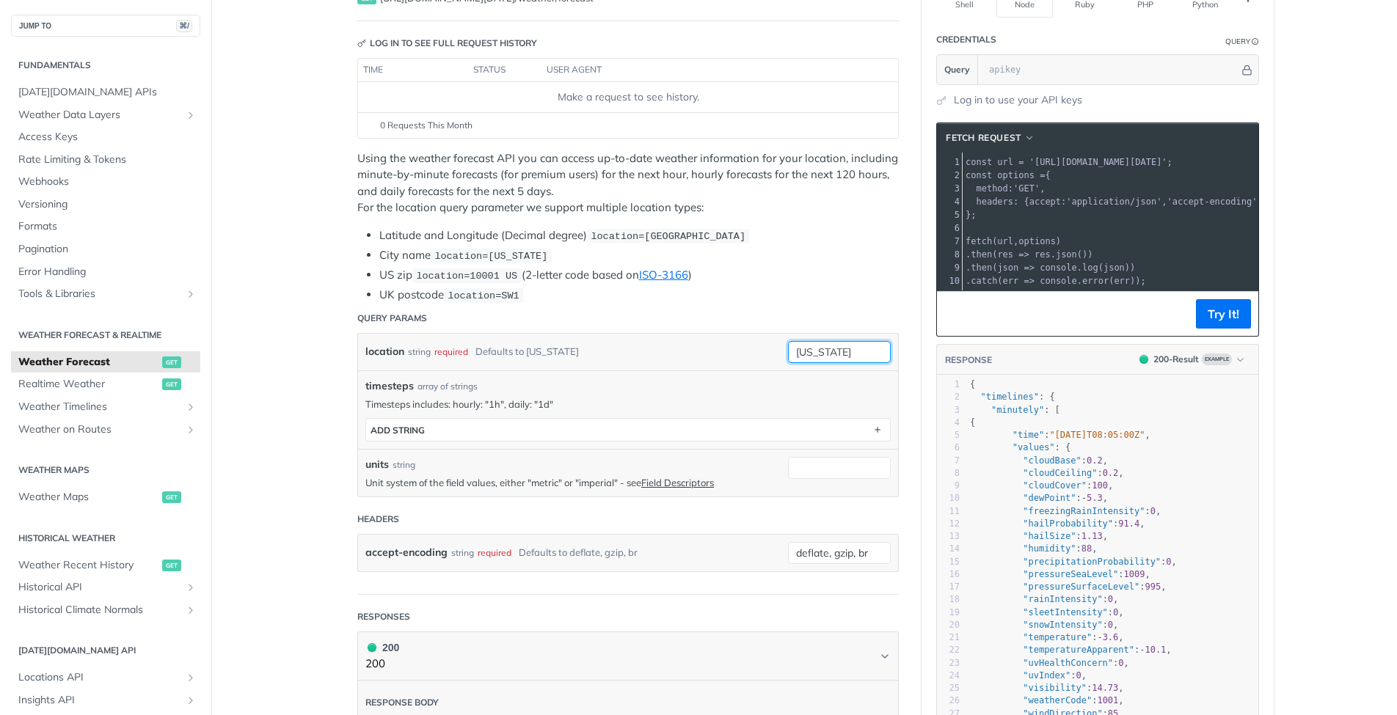
scroll to position [0, 0]
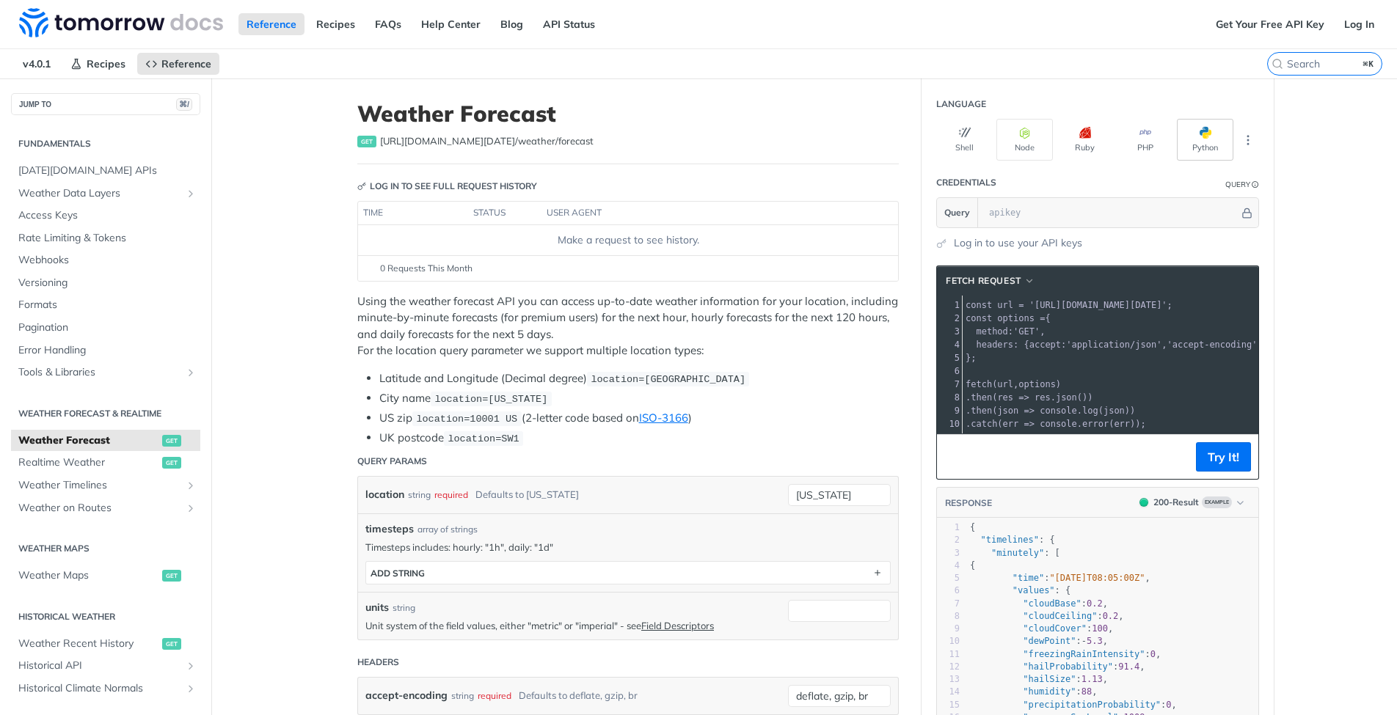
click at [1205, 147] on button "Python" at bounding box center [1204, 140] width 56 height 42
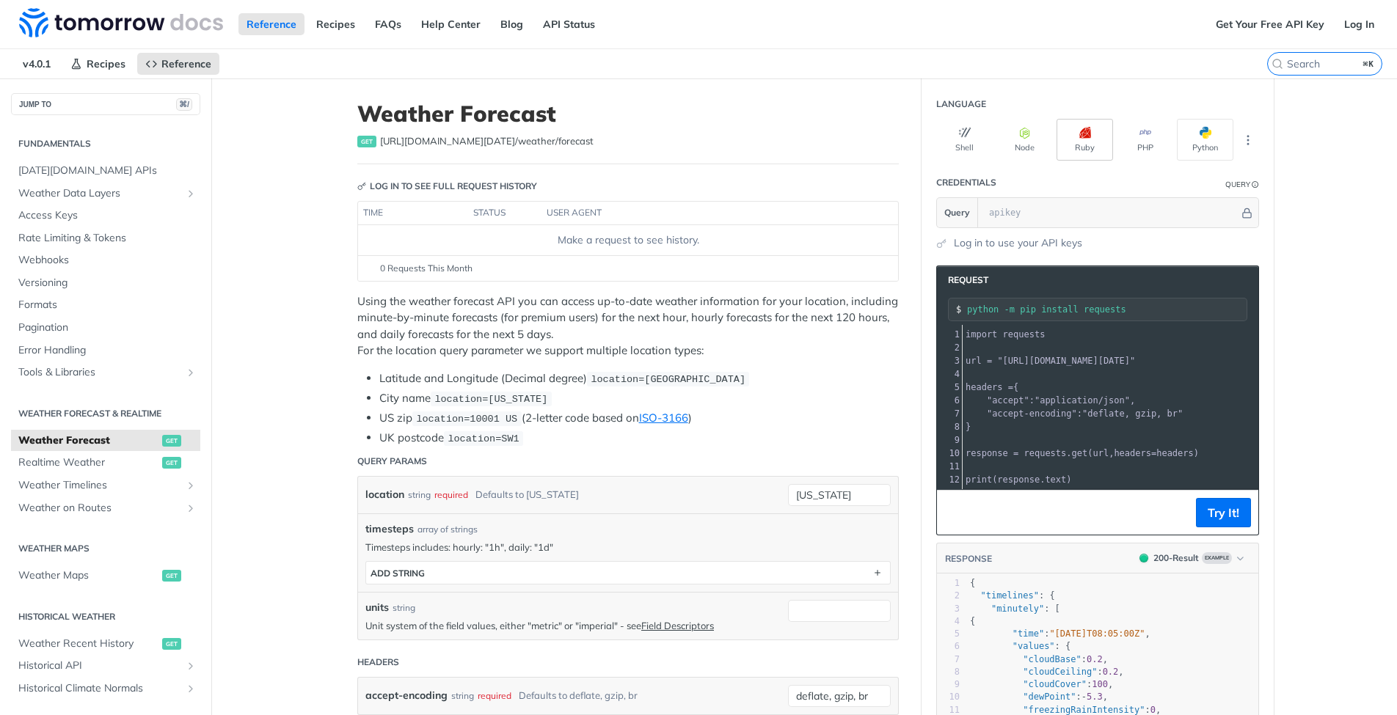
click at [1072, 142] on button "Ruby" at bounding box center [1084, 140] width 56 height 42
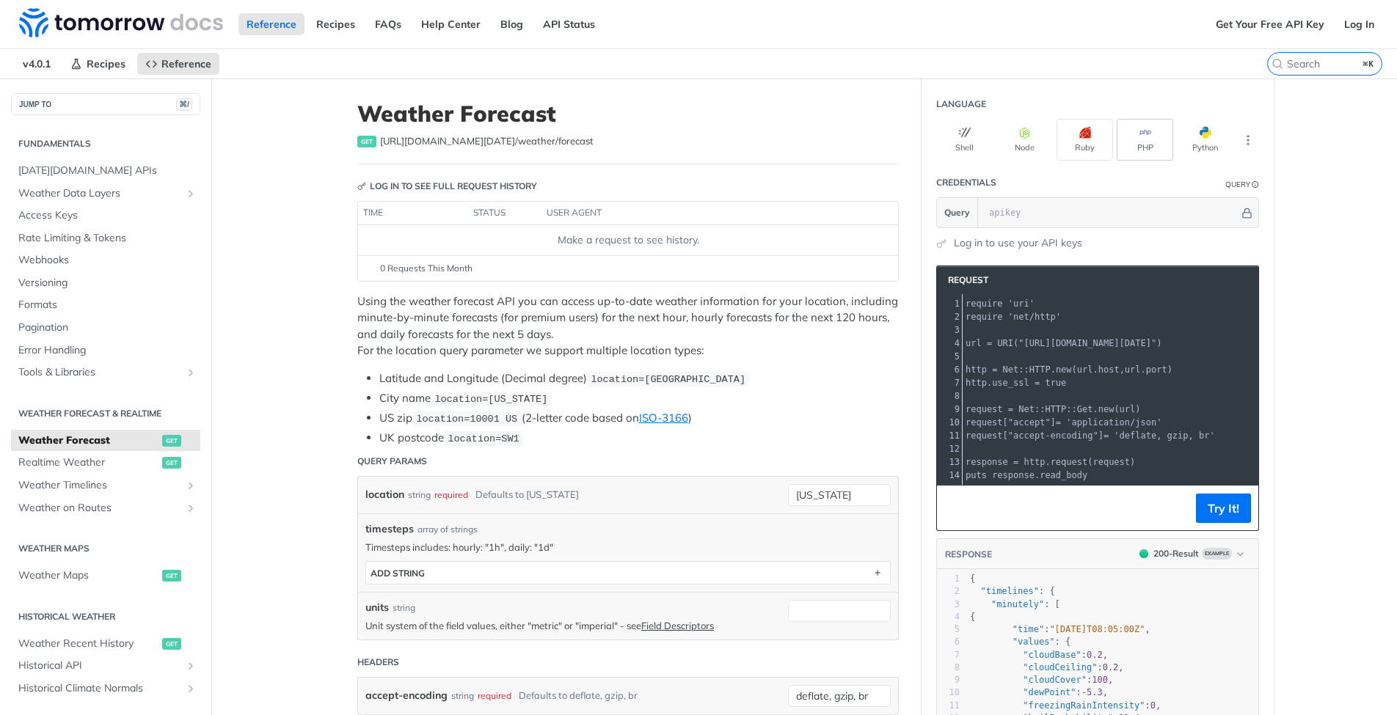
click at [1135, 126] on button "PHP" at bounding box center [1144, 140] width 56 height 42
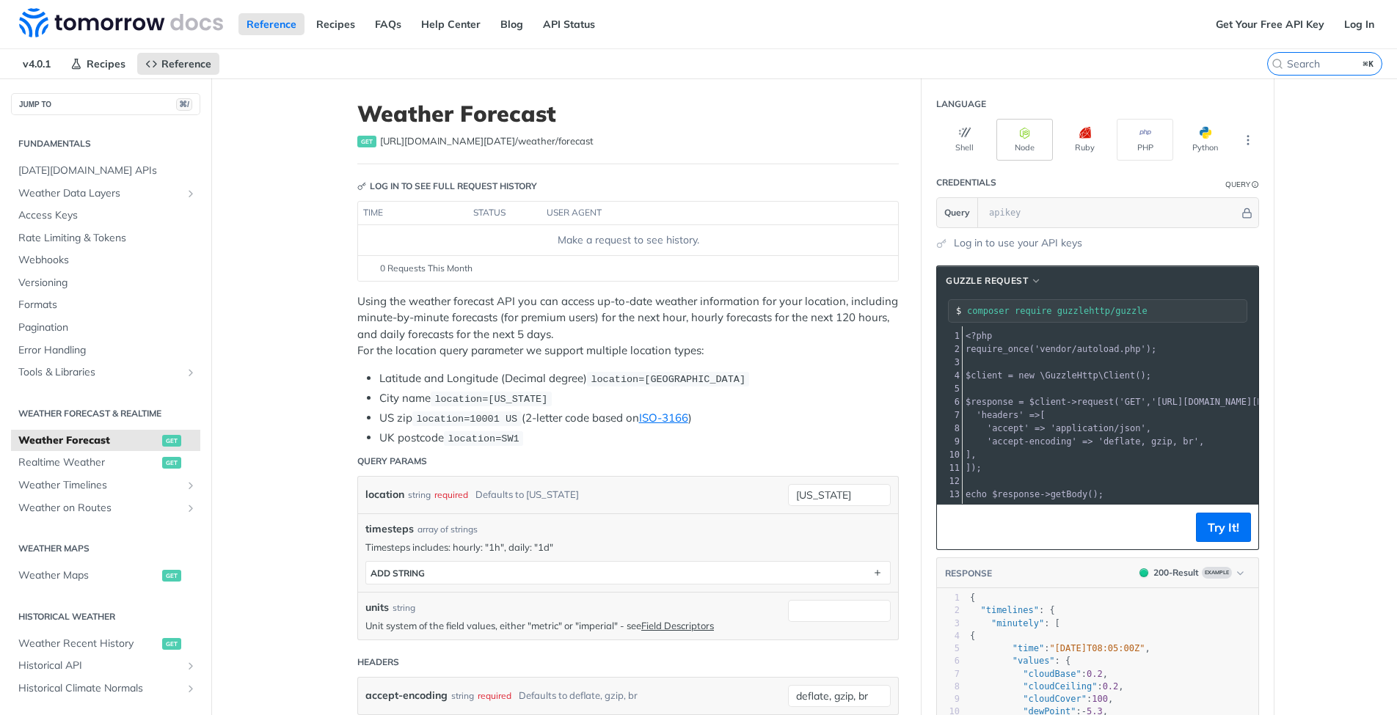
click at [1033, 142] on button "Node" at bounding box center [1024, 140] width 56 height 42
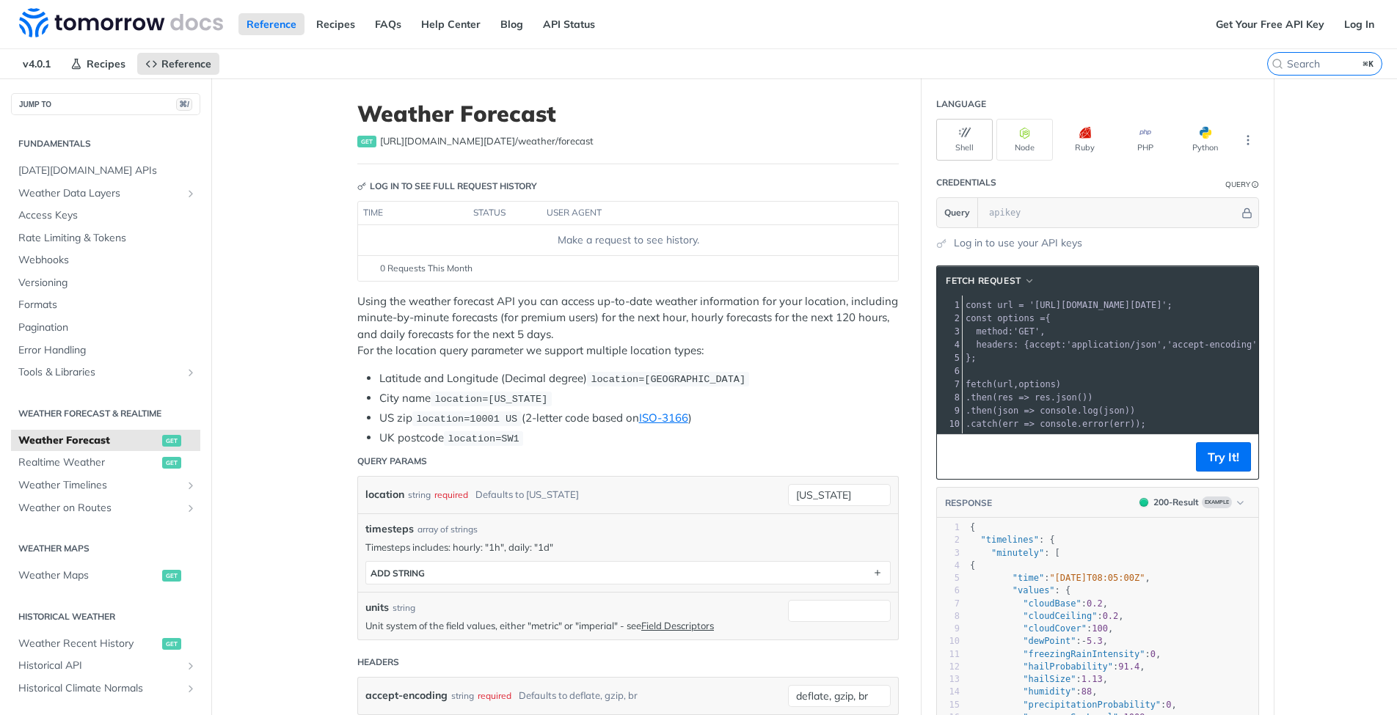
click at [969, 140] on button "Shell" at bounding box center [964, 140] width 56 height 42
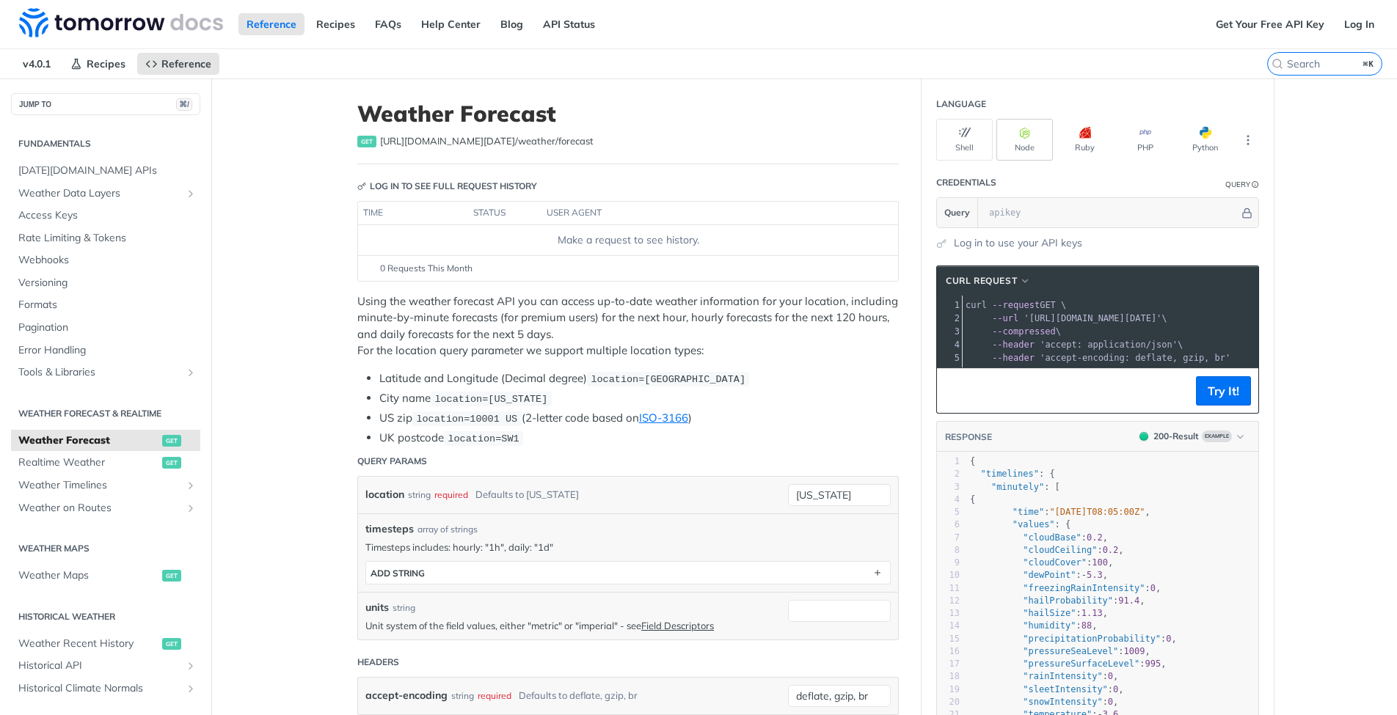
click at [1007, 139] on button "Node" at bounding box center [1024, 140] width 56 height 42
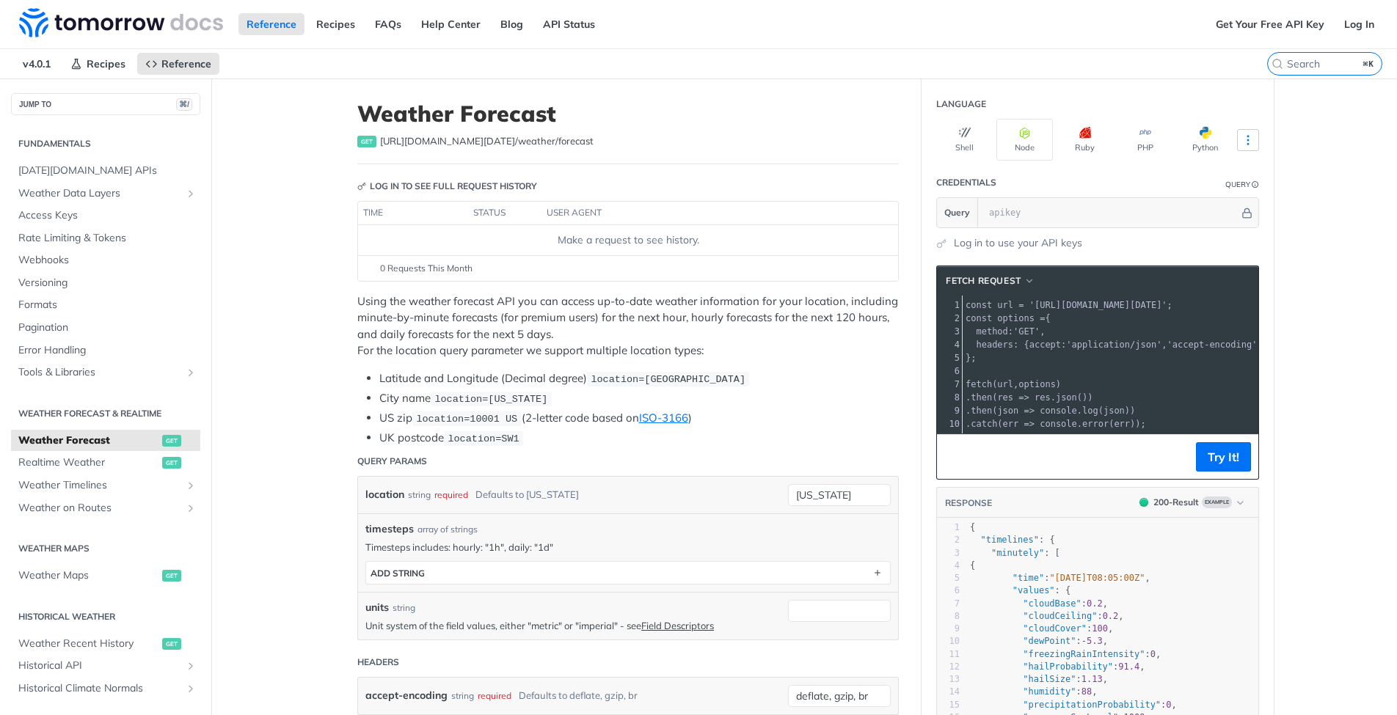
click at [1241, 140] on icon "More ellipsis" at bounding box center [1247, 139] width 13 height 13
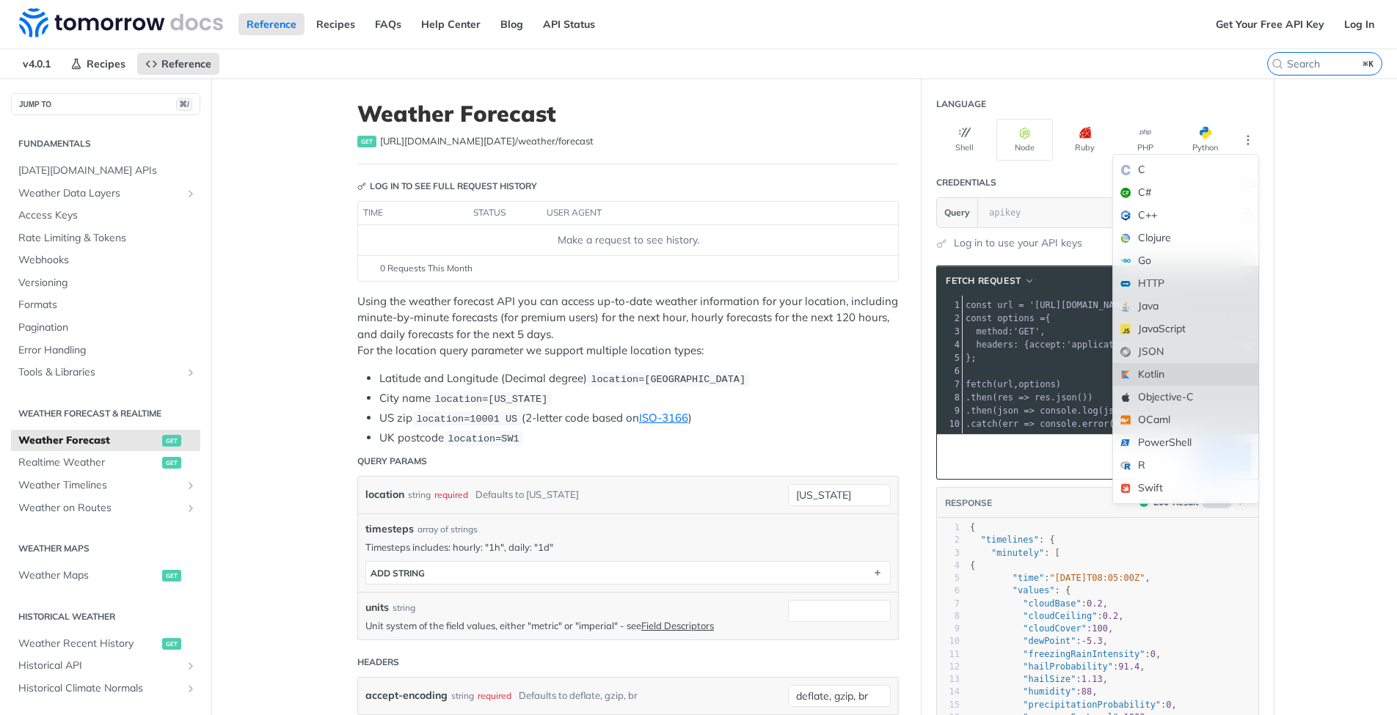
click at [1165, 378] on div "Kotlin" at bounding box center [1185, 374] width 145 height 23
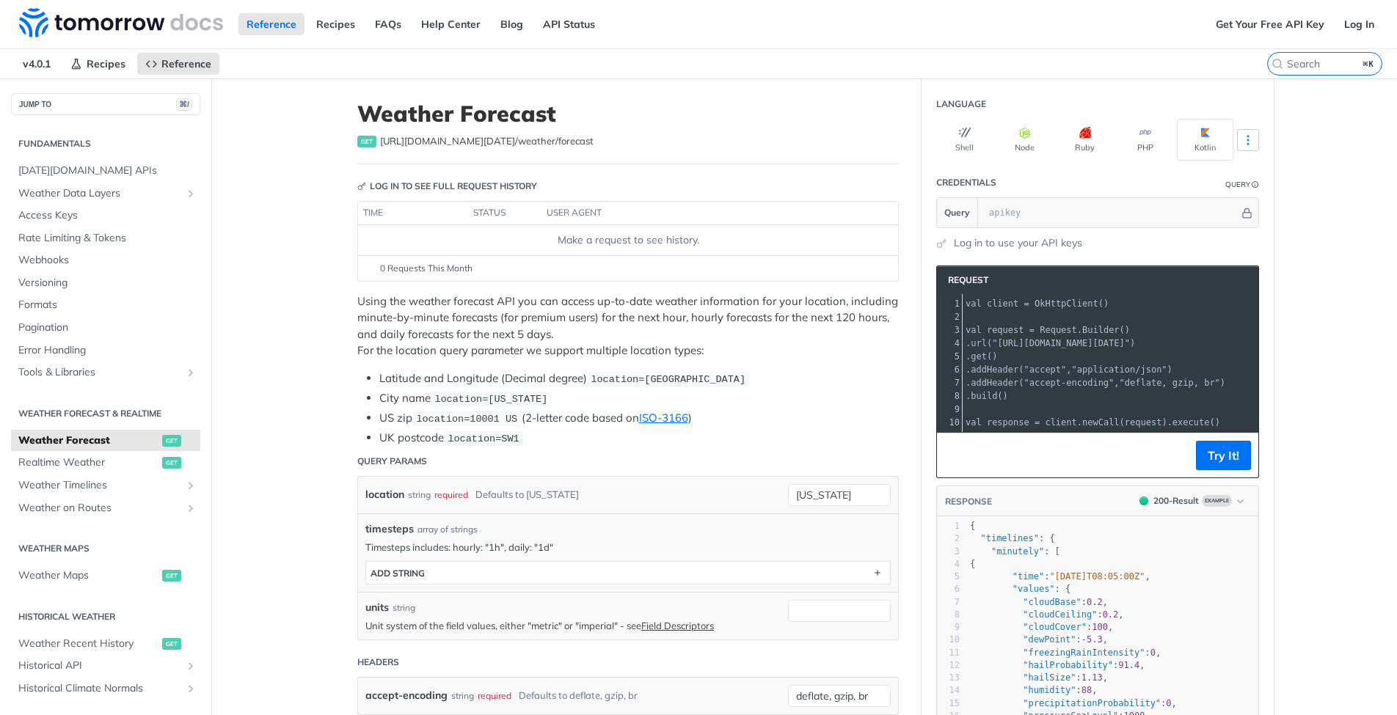
click at [1245, 138] on icon "More ellipsis" at bounding box center [1247, 139] width 13 height 13
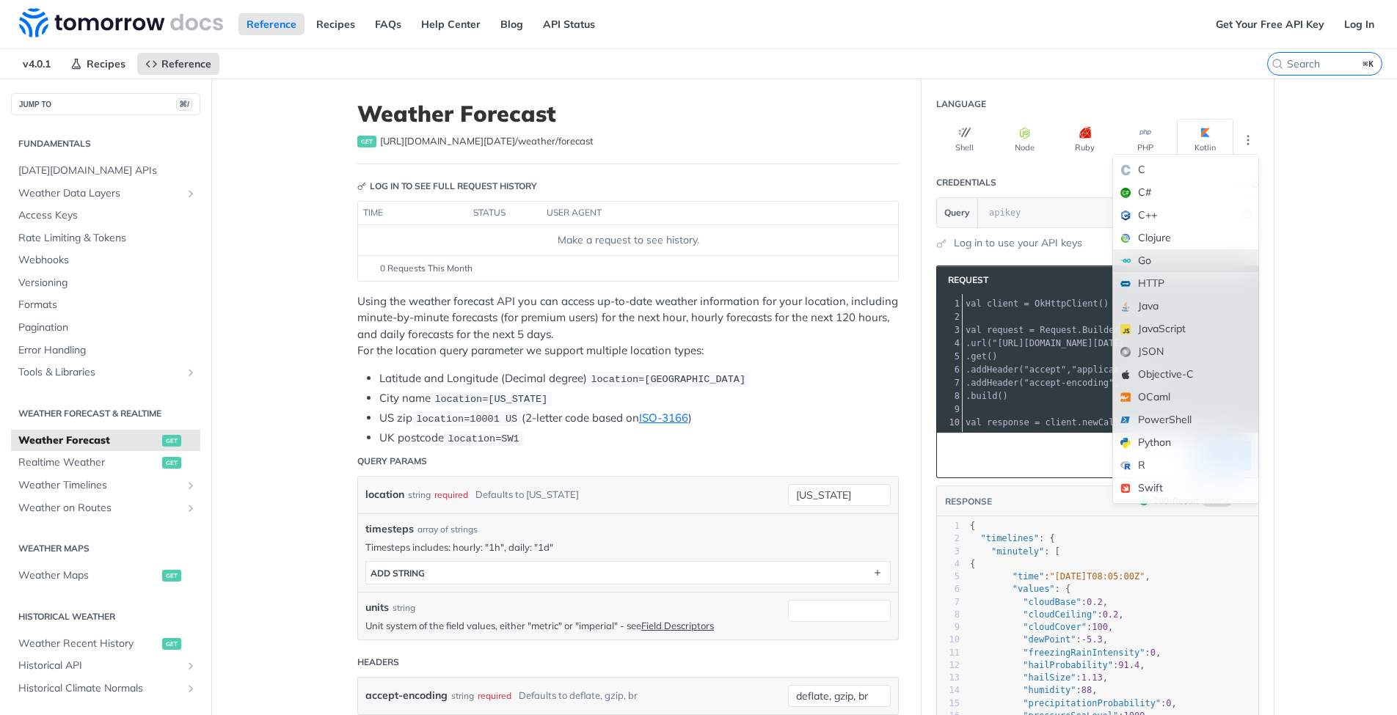
click at [1154, 255] on div "Go" at bounding box center [1185, 260] width 145 height 23
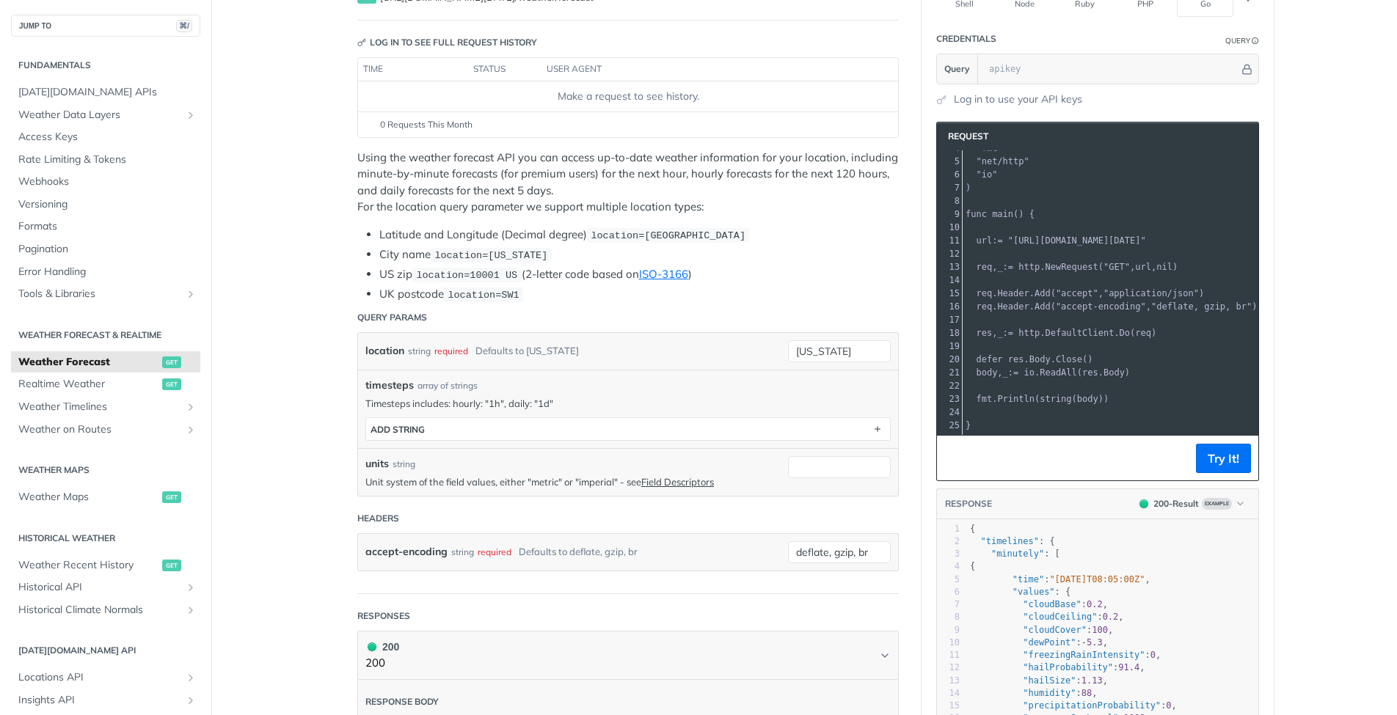
scroll to position [22, 0]
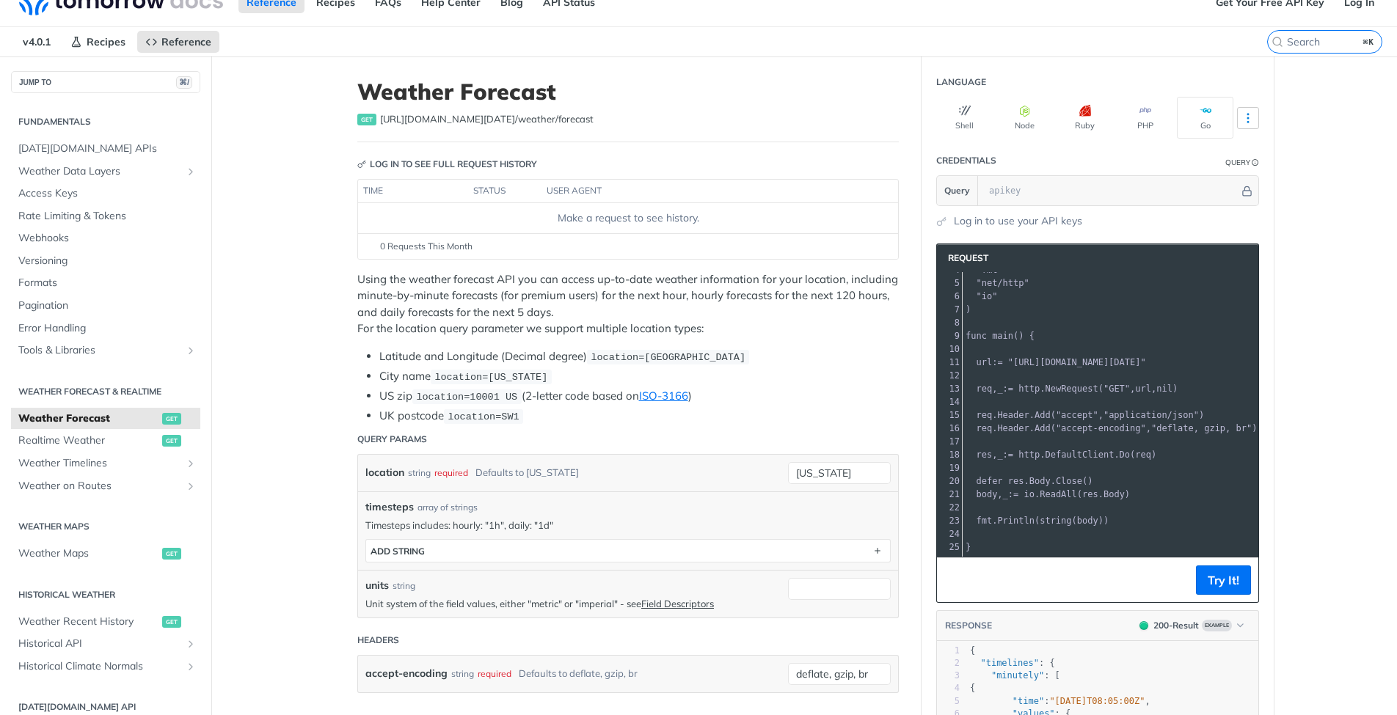
click at [1242, 115] on icon "More ellipsis" at bounding box center [1247, 117] width 13 height 13
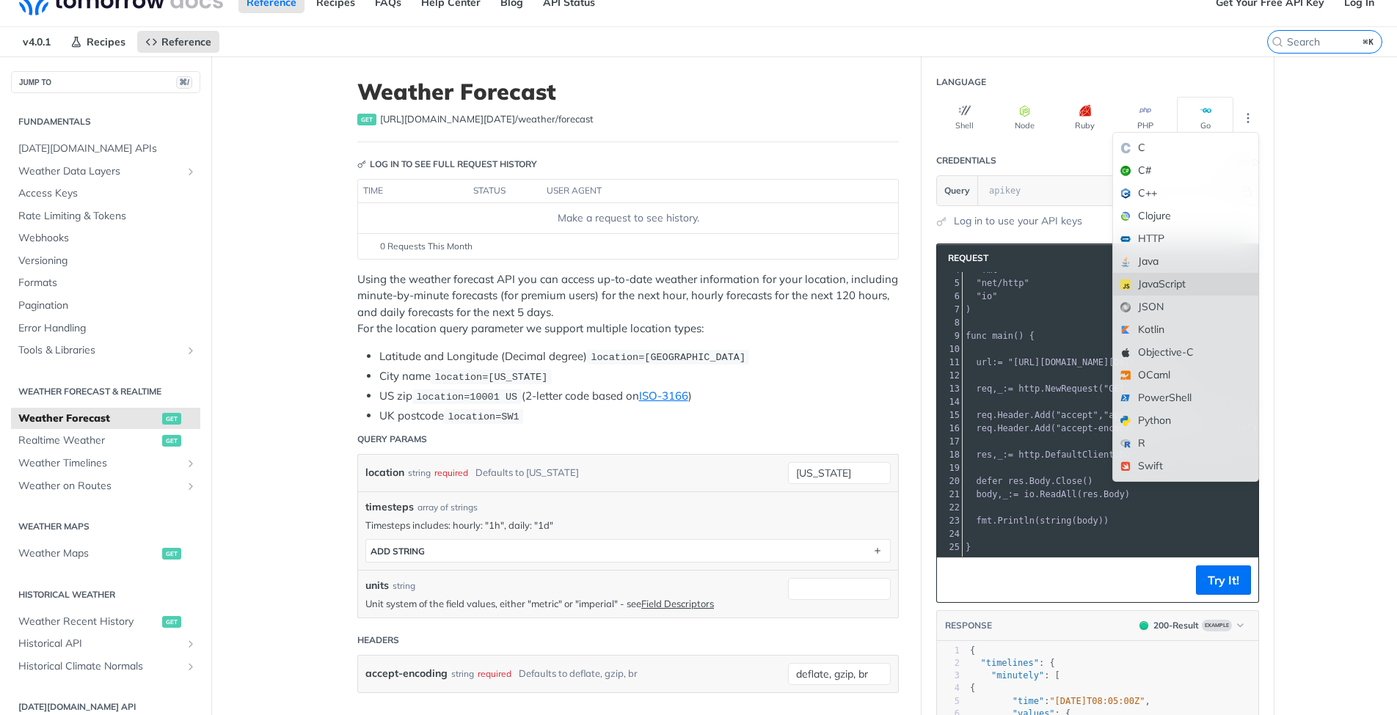
click at [1185, 292] on div "JavaScript" at bounding box center [1185, 284] width 145 height 23
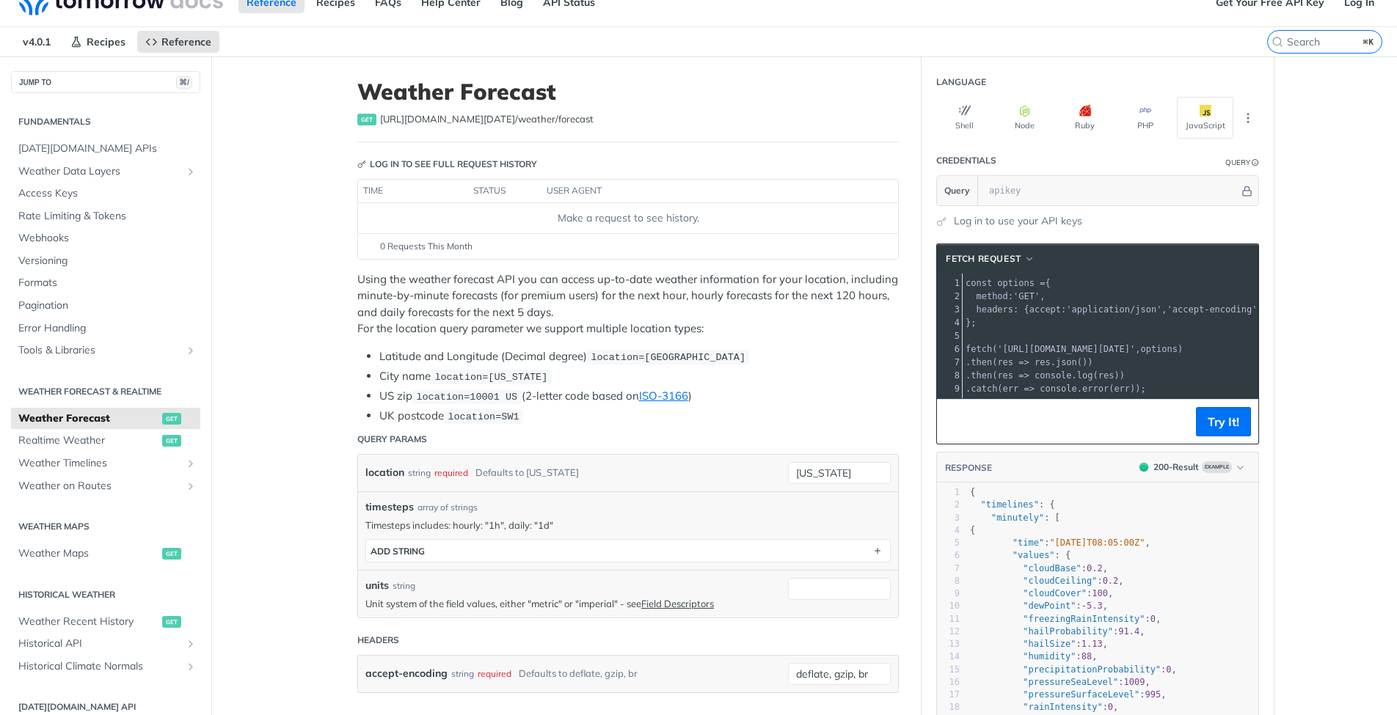
scroll to position [0, 0]
click at [1020, 112] on icon "button" at bounding box center [1025, 111] width 12 height 12
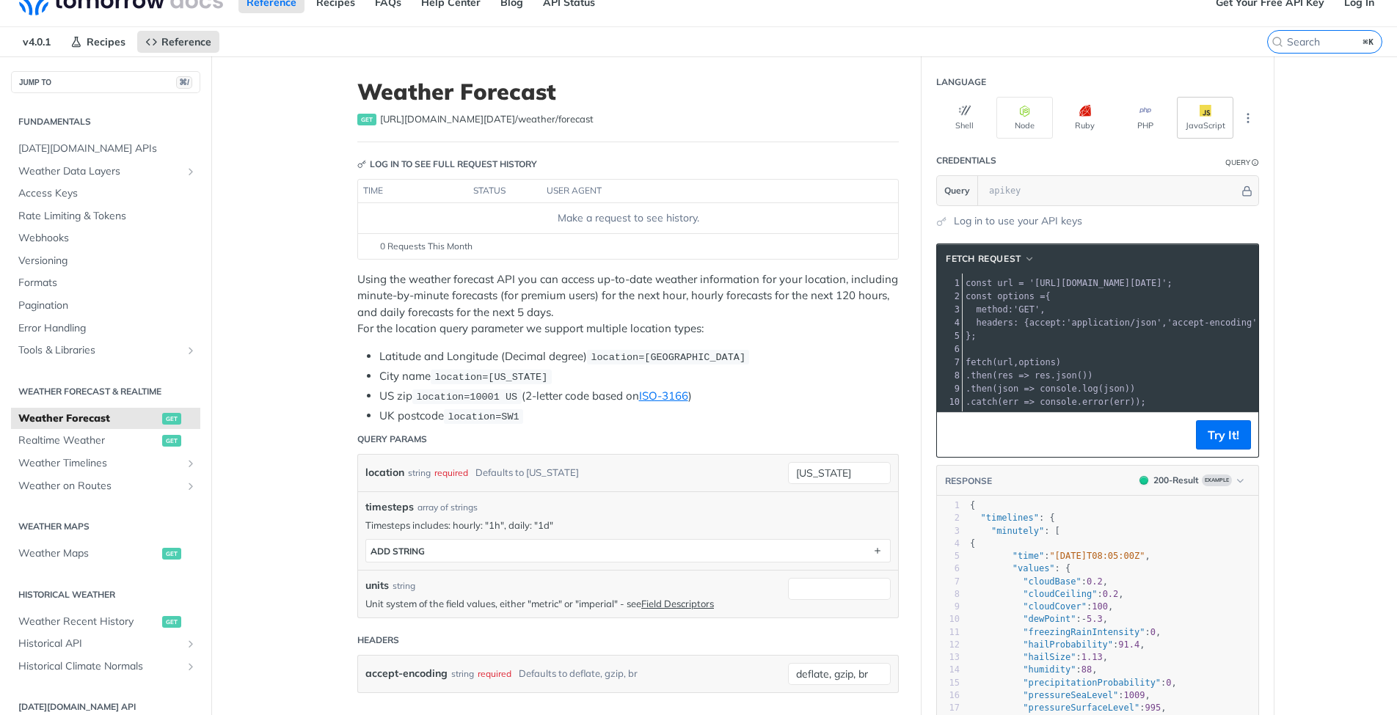
click at [1196, 120] on button "JavaScript" at bounding box center [1204, 118] width 56 height 42
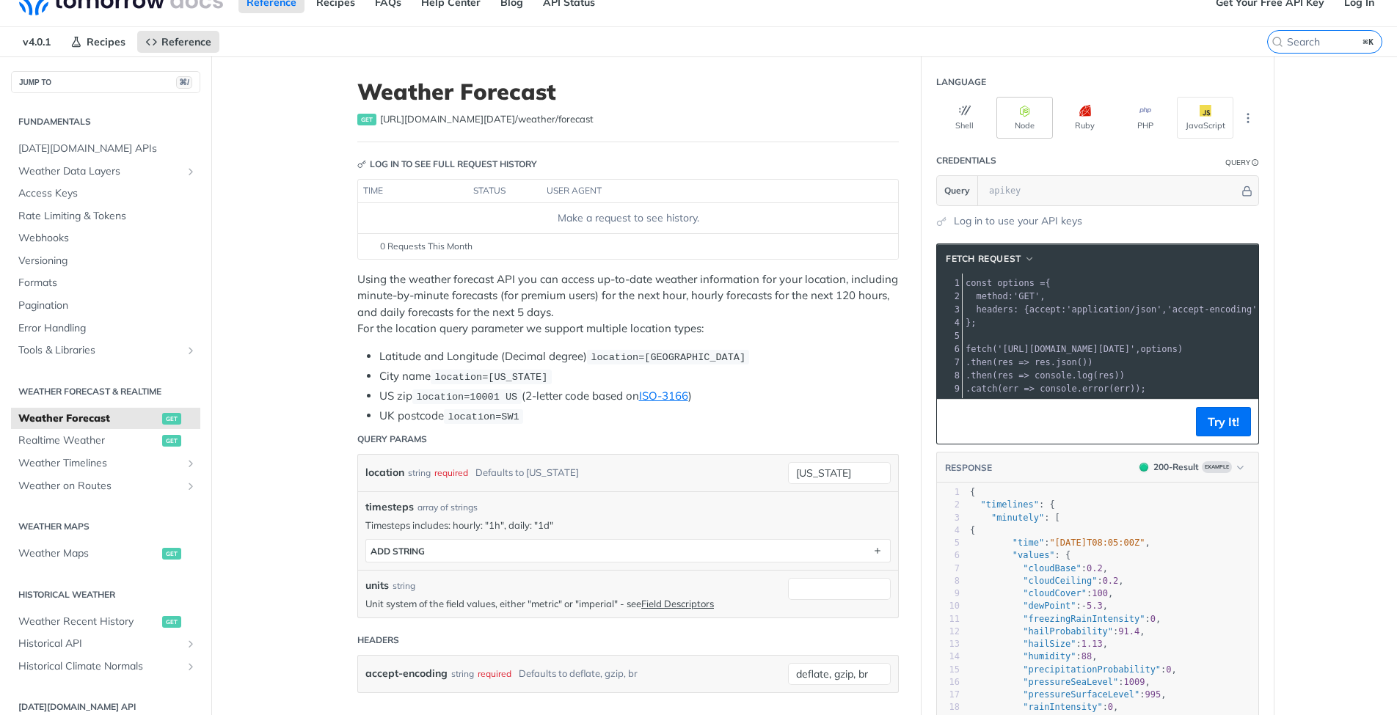
click at [1020, 114] on icon "button" at bounding box center [1025, 111] width 12 height 12
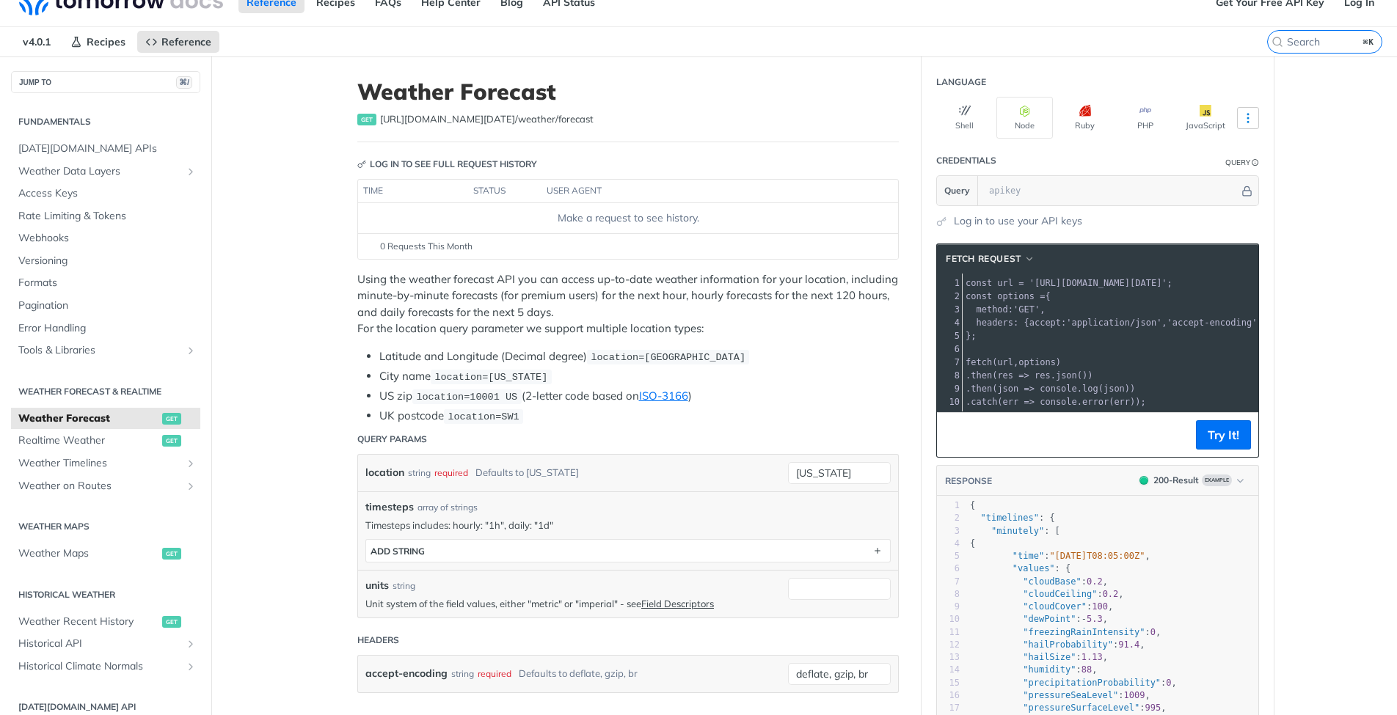
click at [1237, 126] on button "More Languages" at bounding box center [1248, 118] width 22 height 22
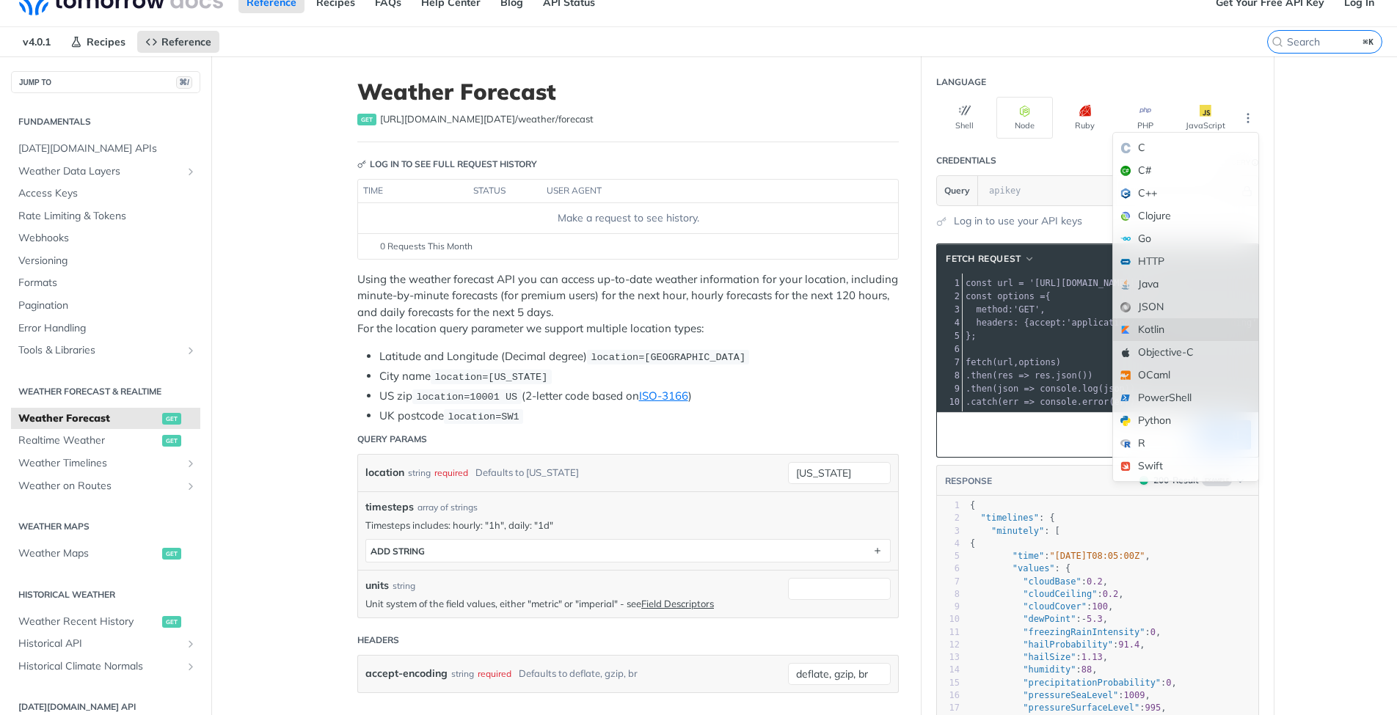
scroll to position [50, 0]
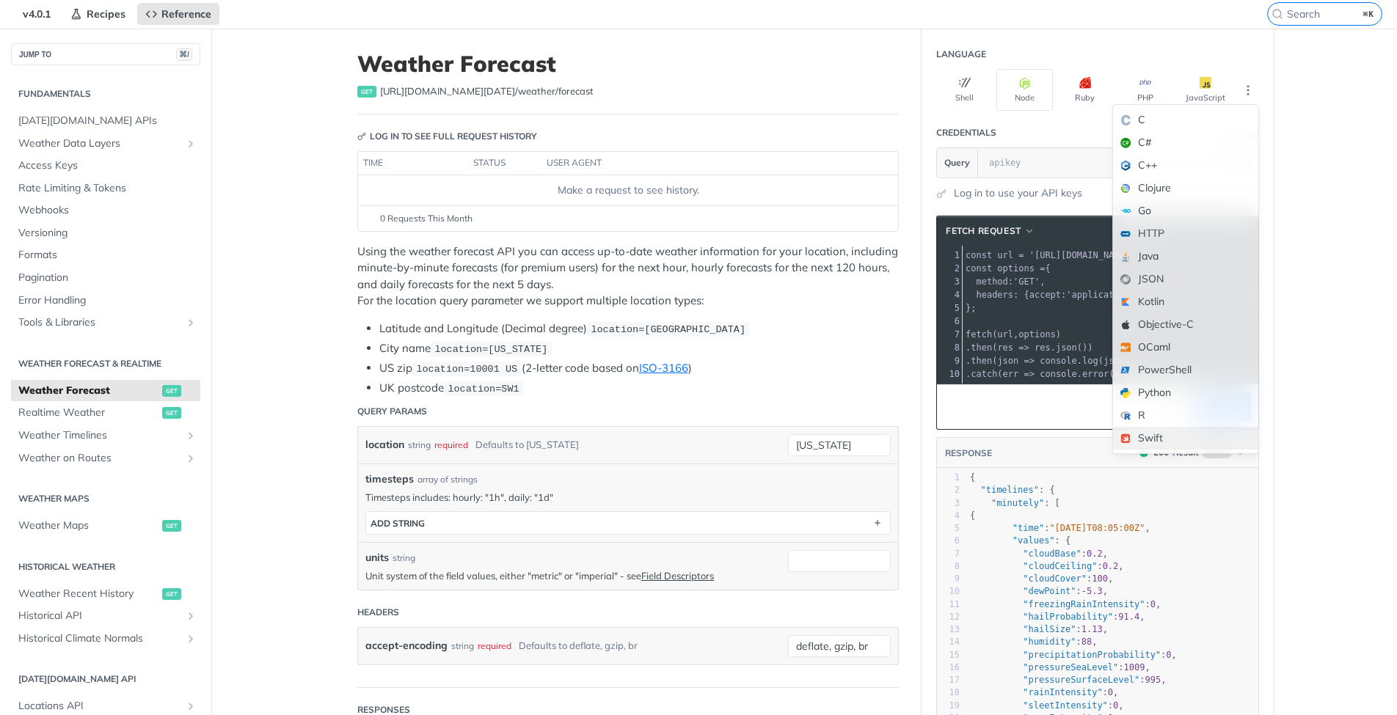
click at [1155, 431] on div "Swift" at bounding box center [1185, 438] width 145 height 23
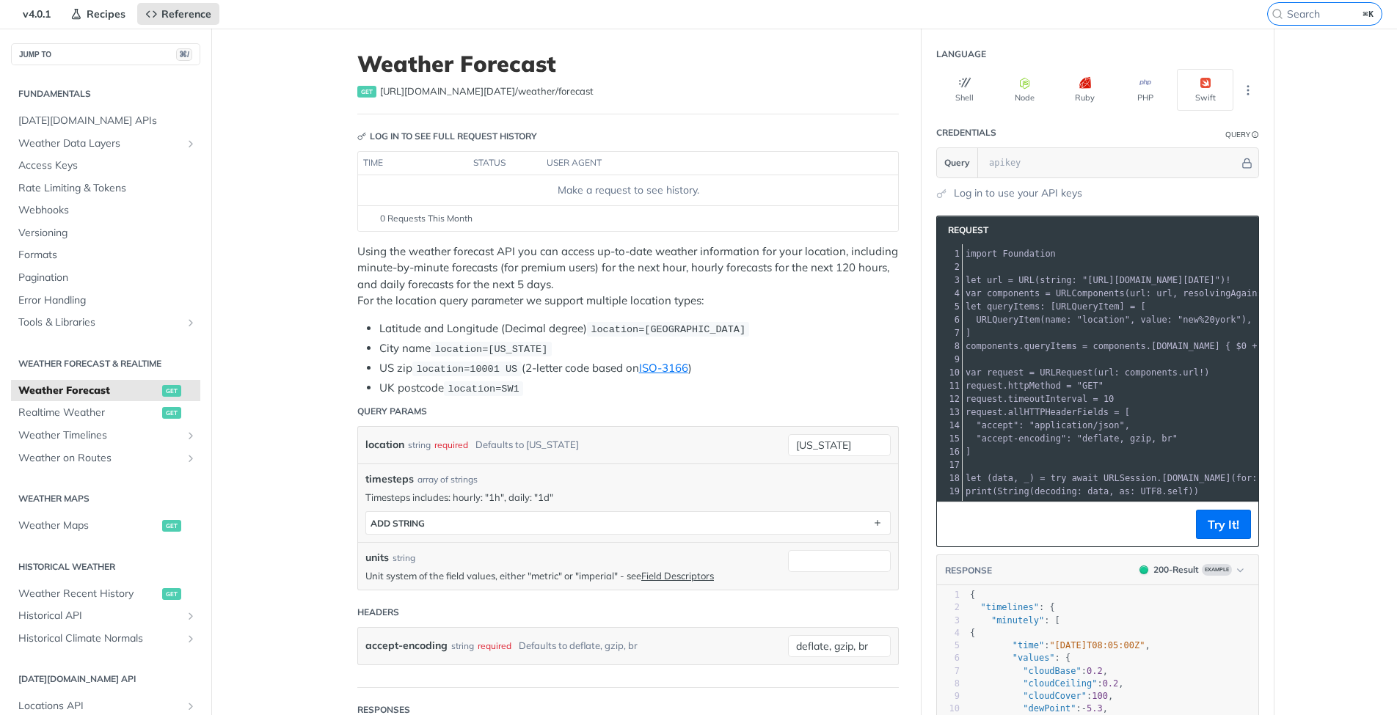
click at [1223, 88] on button "Swift" at bounding box center [1204, 90] width 56 height 42
click at [1237, 86] on button "More Languages" at bounding box center [1248, 90] width 22 height 22
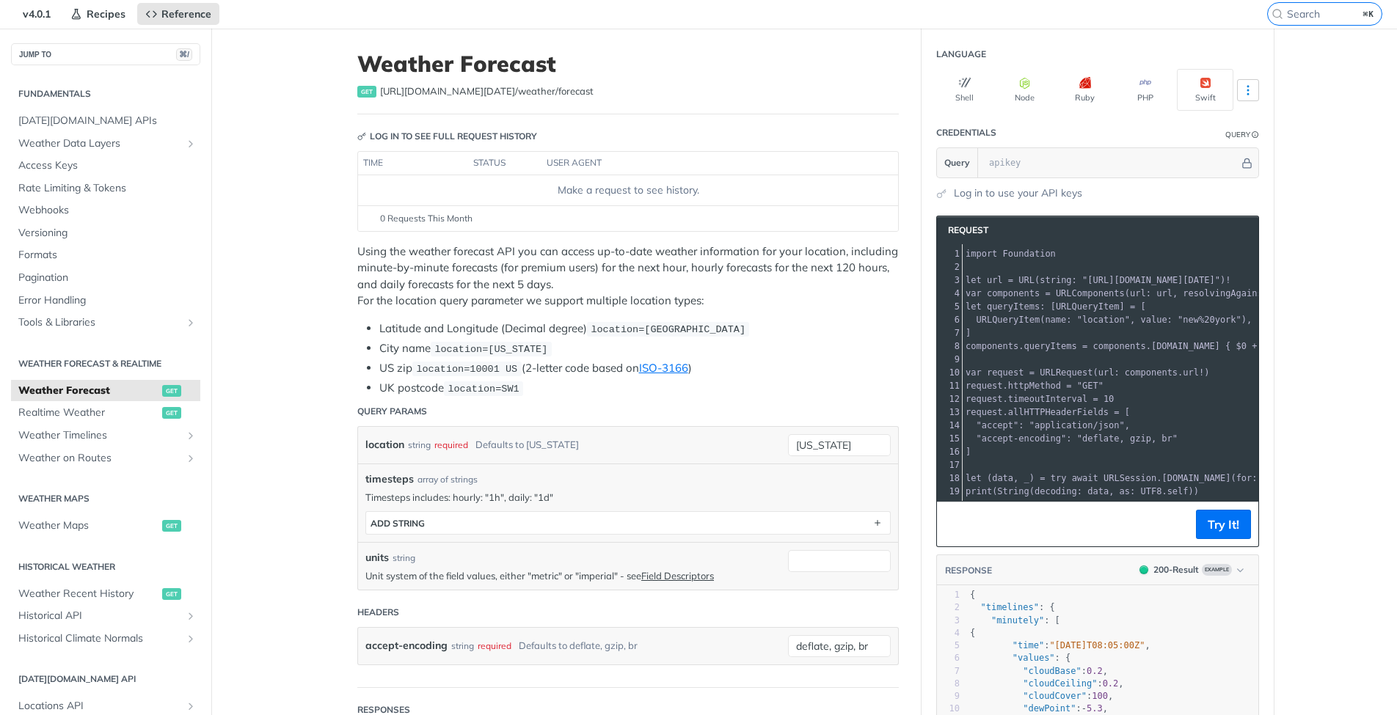
click at [1241, 96] on icon "More ellipsis" at bounding box center [1247, 90] width 13 height 13
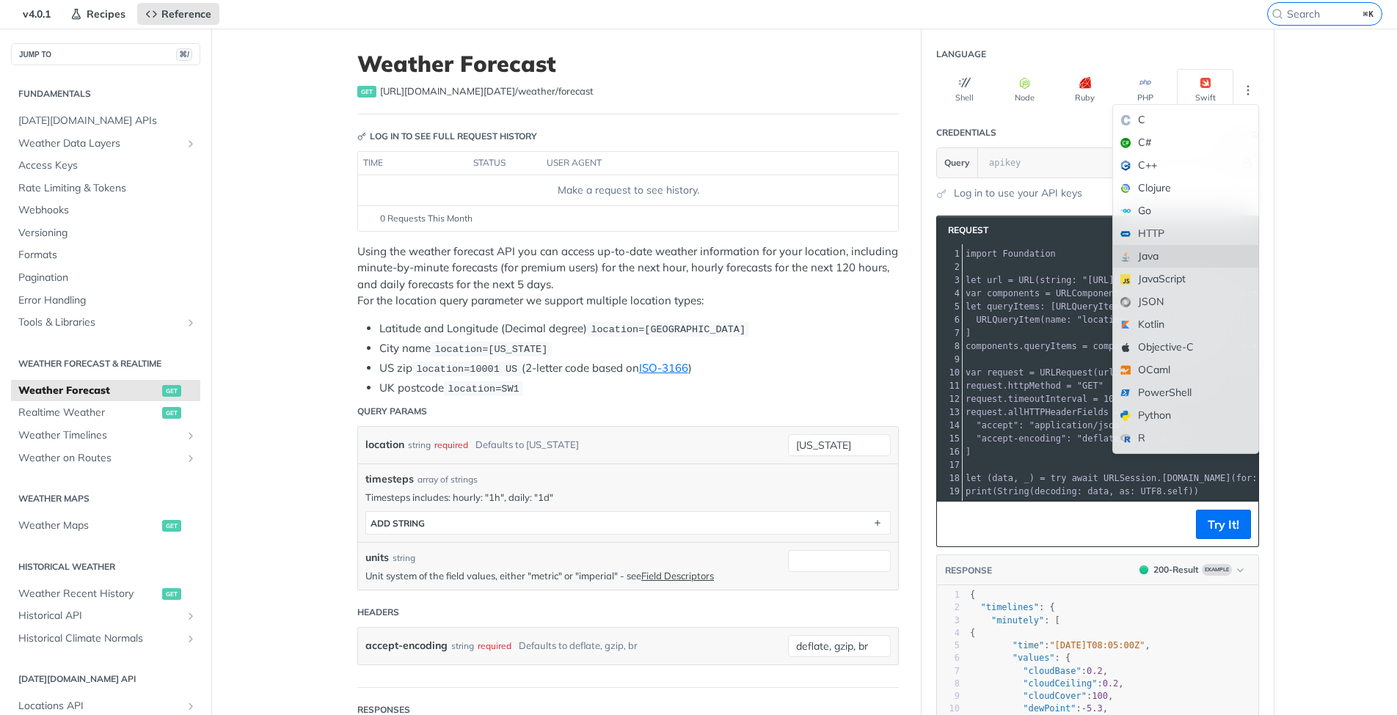
click at [1174, 261] on div "Java" at bounding box center [1185, 256] width 145 height 23
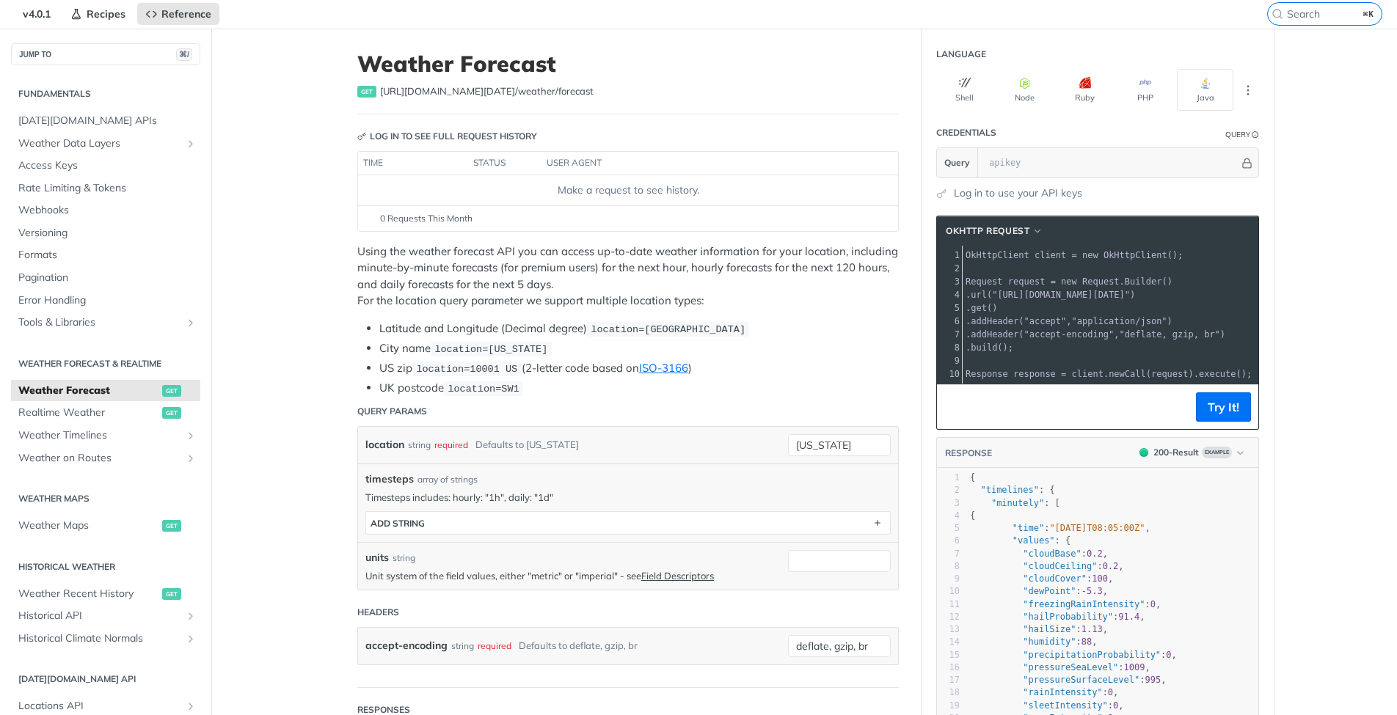
scroll to position [24, 0]
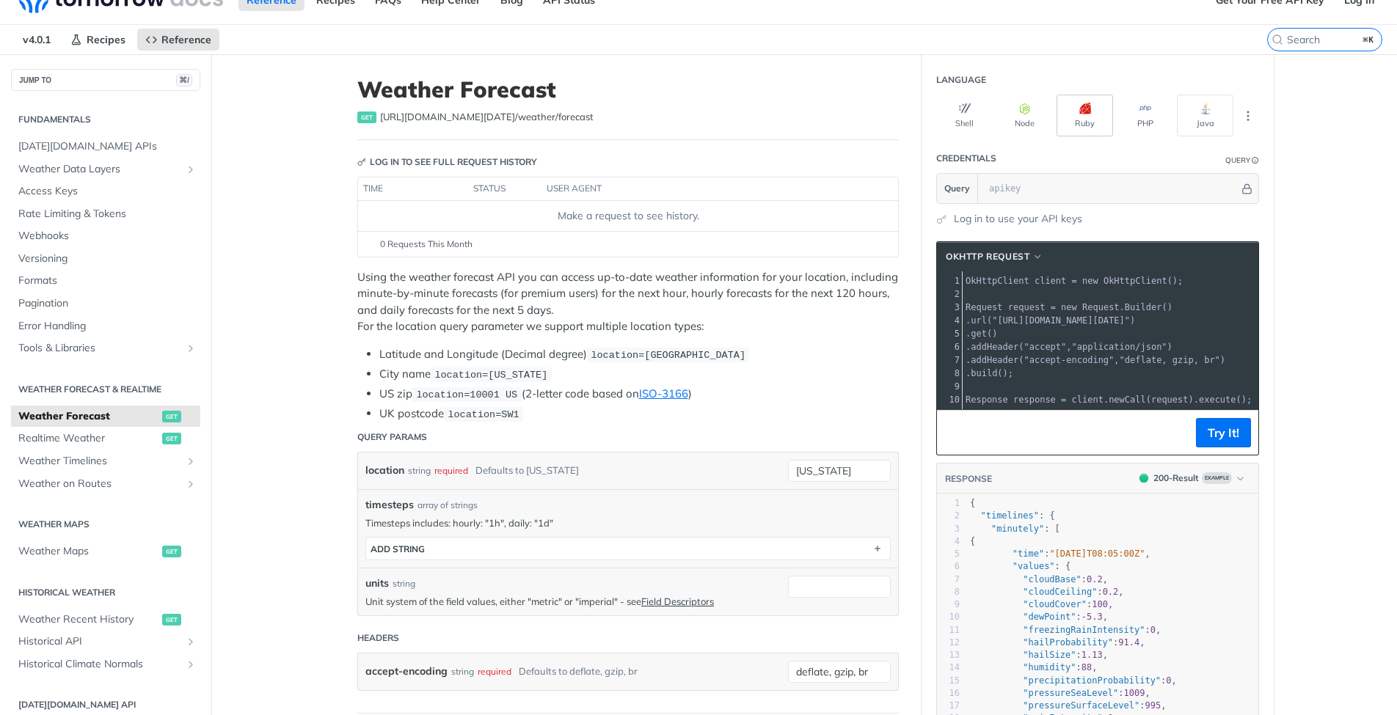
click at [1095, 114] on button "Ruby" at bounding box center [1084, 116] width 56 height 42
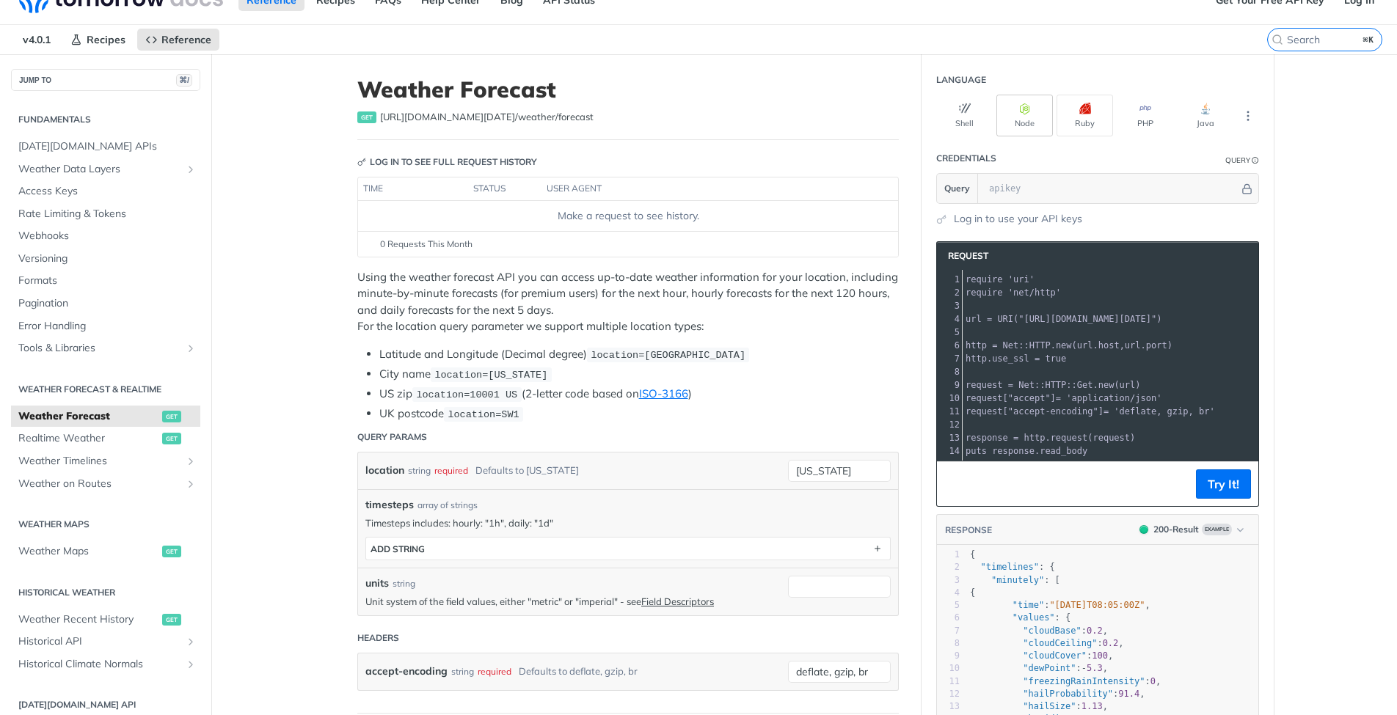
click at [1018, 118] on button "Node" at bounding box center [1024, 116] width 56 height 42
